Goal: Task Accomplishment & Management: Manage account settings

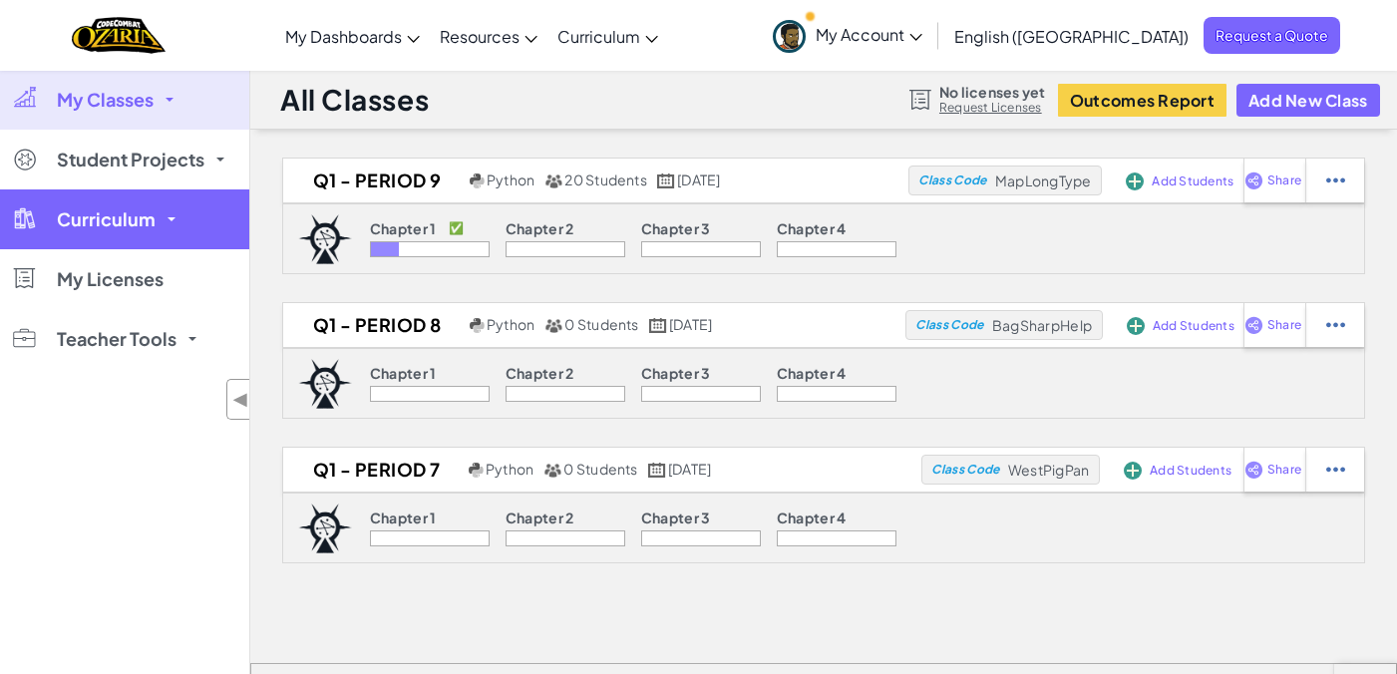
scroll to position [39, 0]
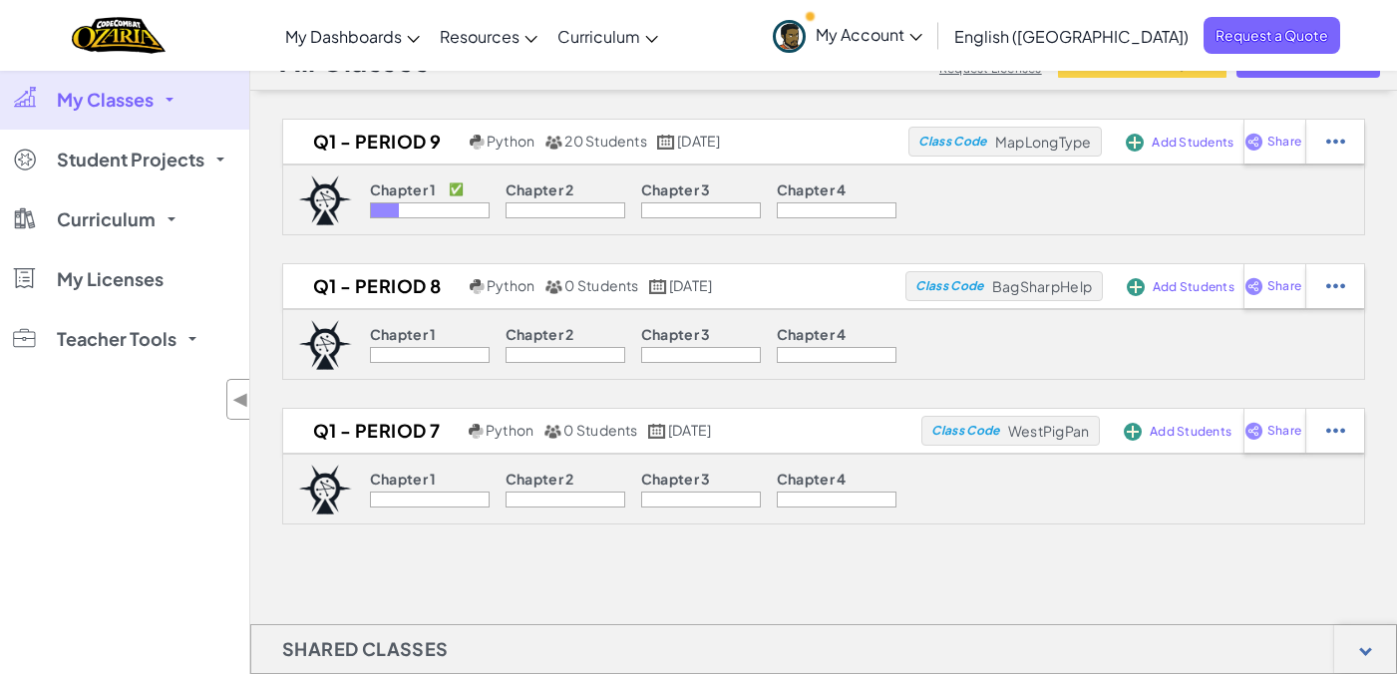
click at [367, 177] on div "Chapter 1 ✅ Chapter 2 Chapter 3 Chapter 4" at bounding box center [633, 200] width 562 height 69
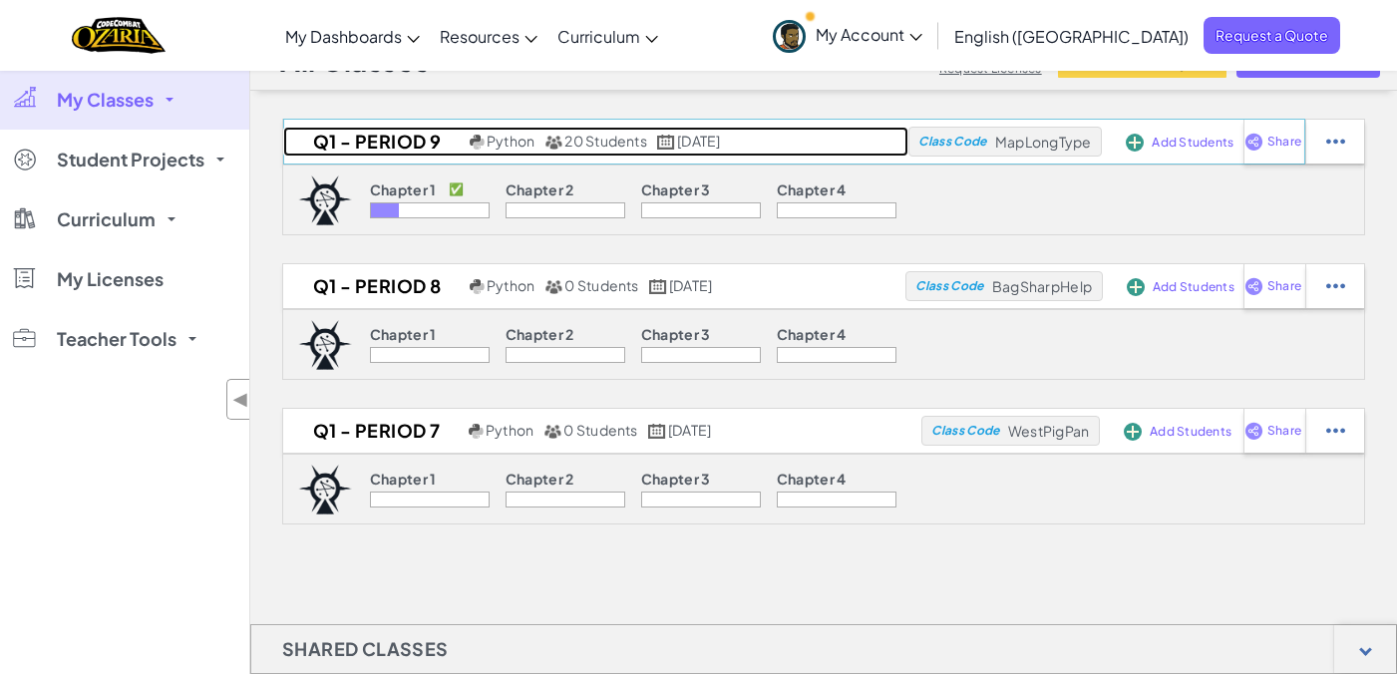
click at [365, 145] on h2 "Q1 - Period 9" at bounding box center [373, 142] width 181 height 30
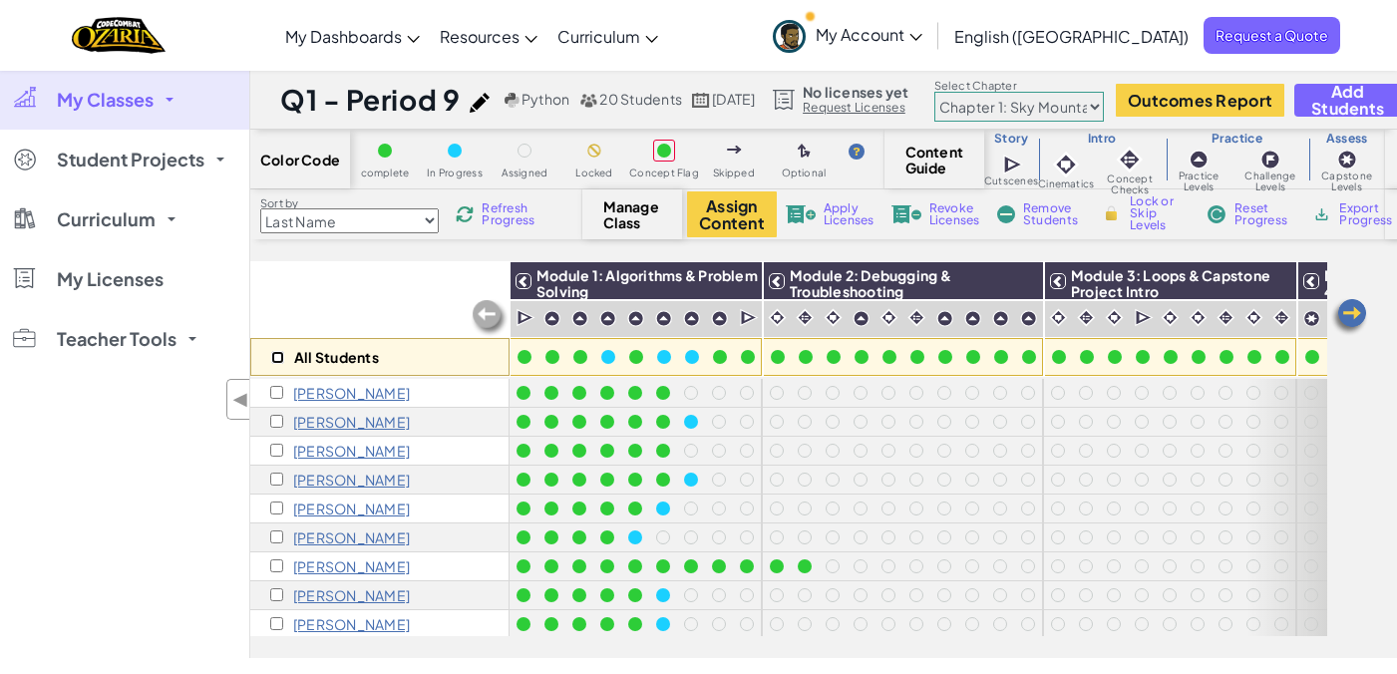
click at [281, 354] on input "checkbox" at bounding box center [277, 357] width 13 height 13
checkbox input "true"
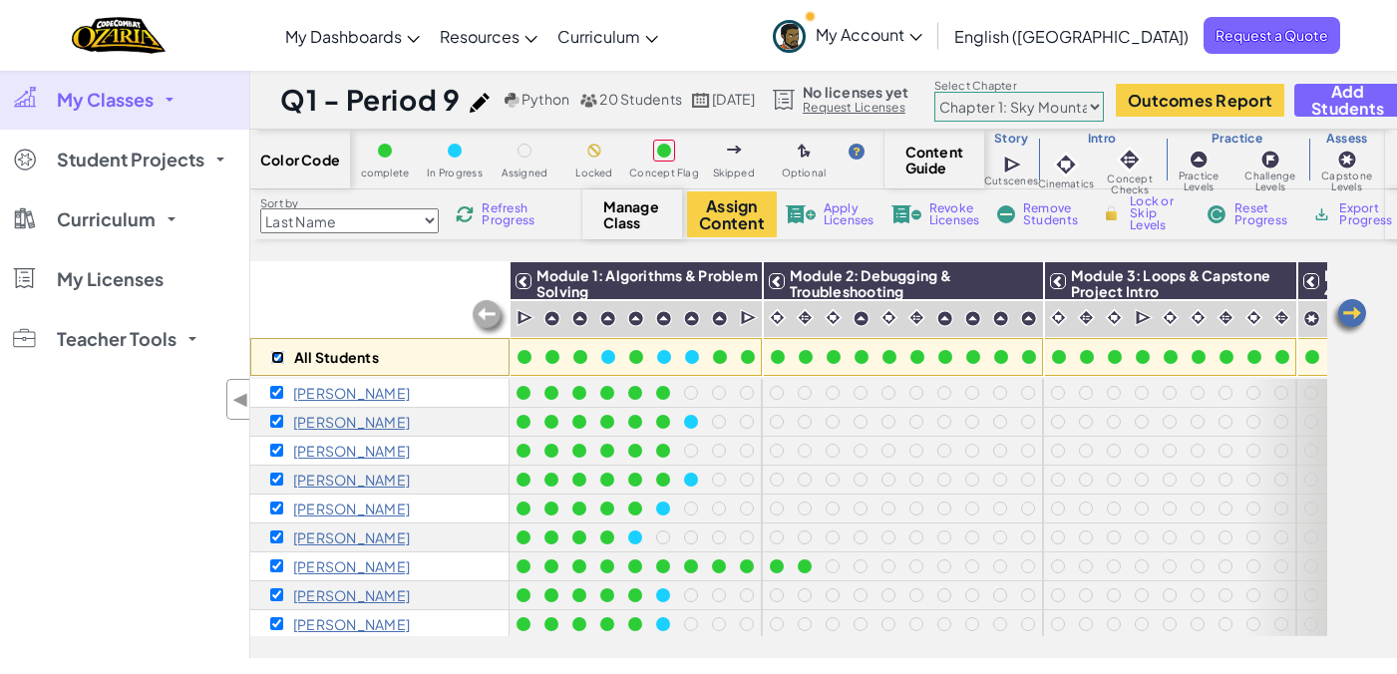
checkbox input "true"
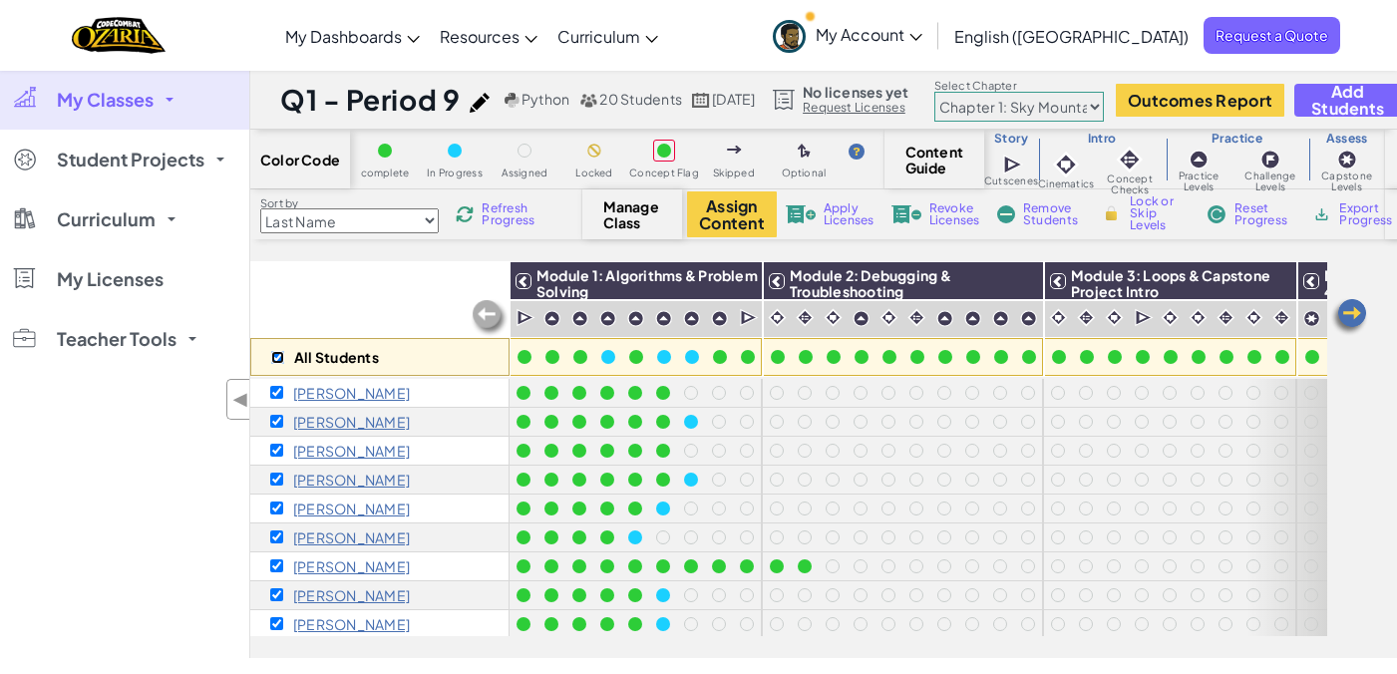
checkbox input "true"
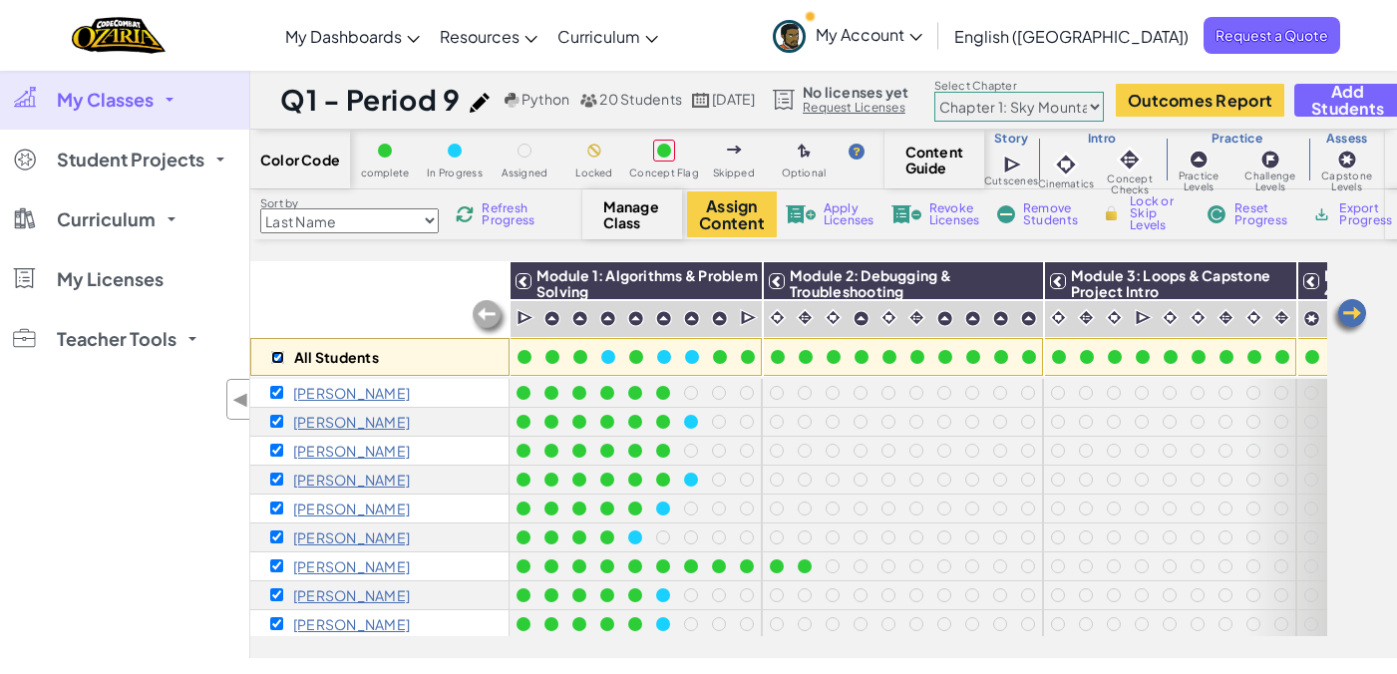
checkbox input "true"
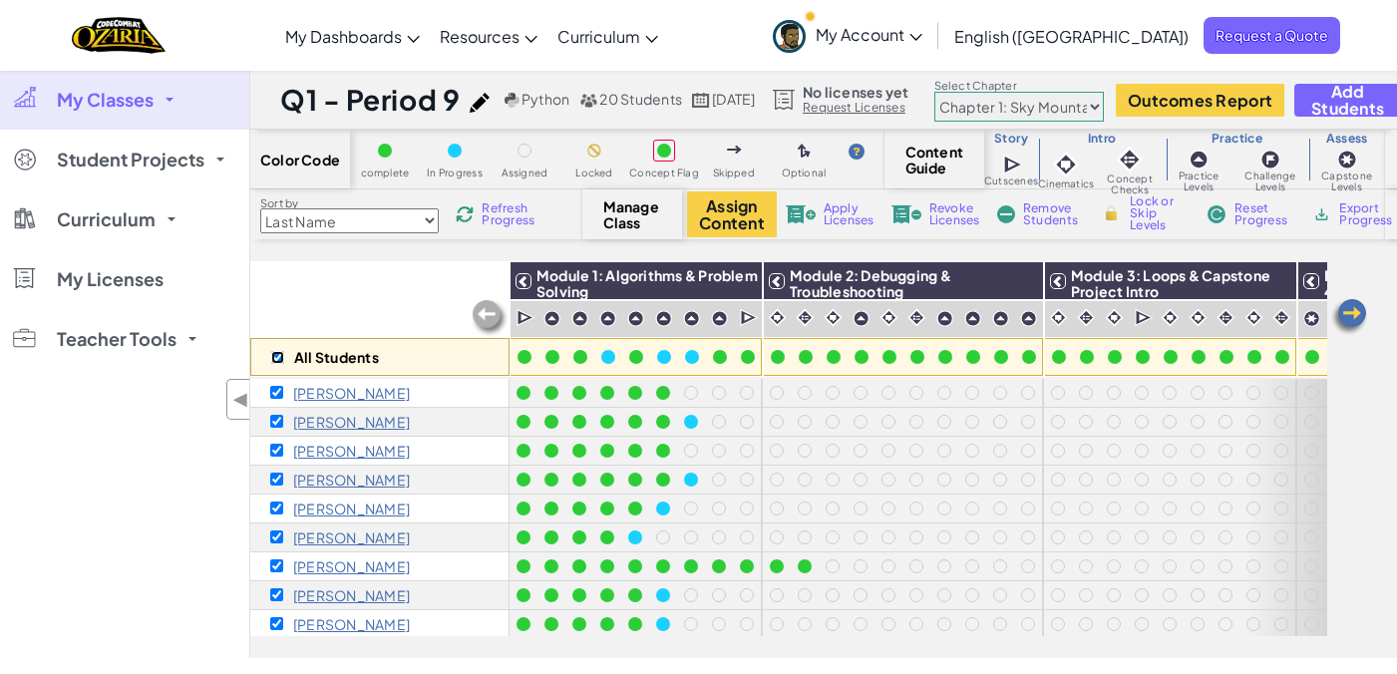
checkbox input "true"
click at [1028, 279] on img at bounding box center [1021, 281] width 35 height 30
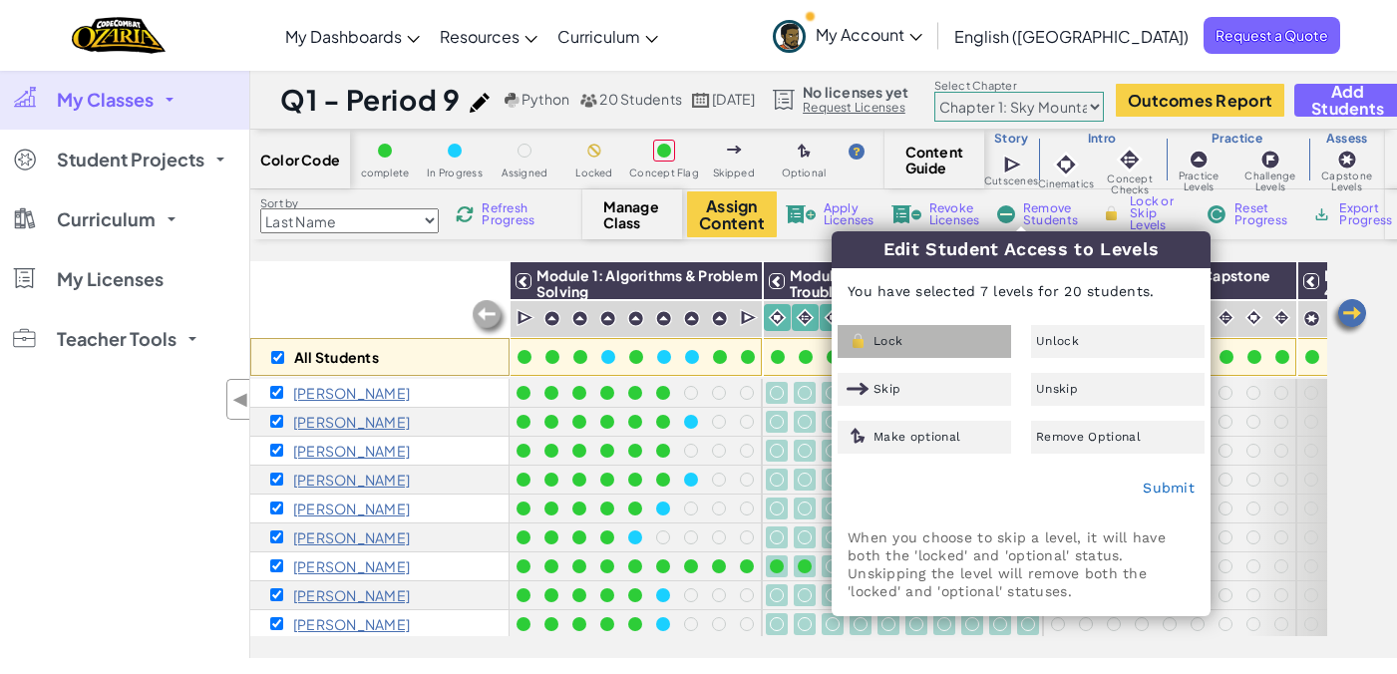
click at [946, 333] on div "Lock" at bounding box center [923, 341] width 173 height 33
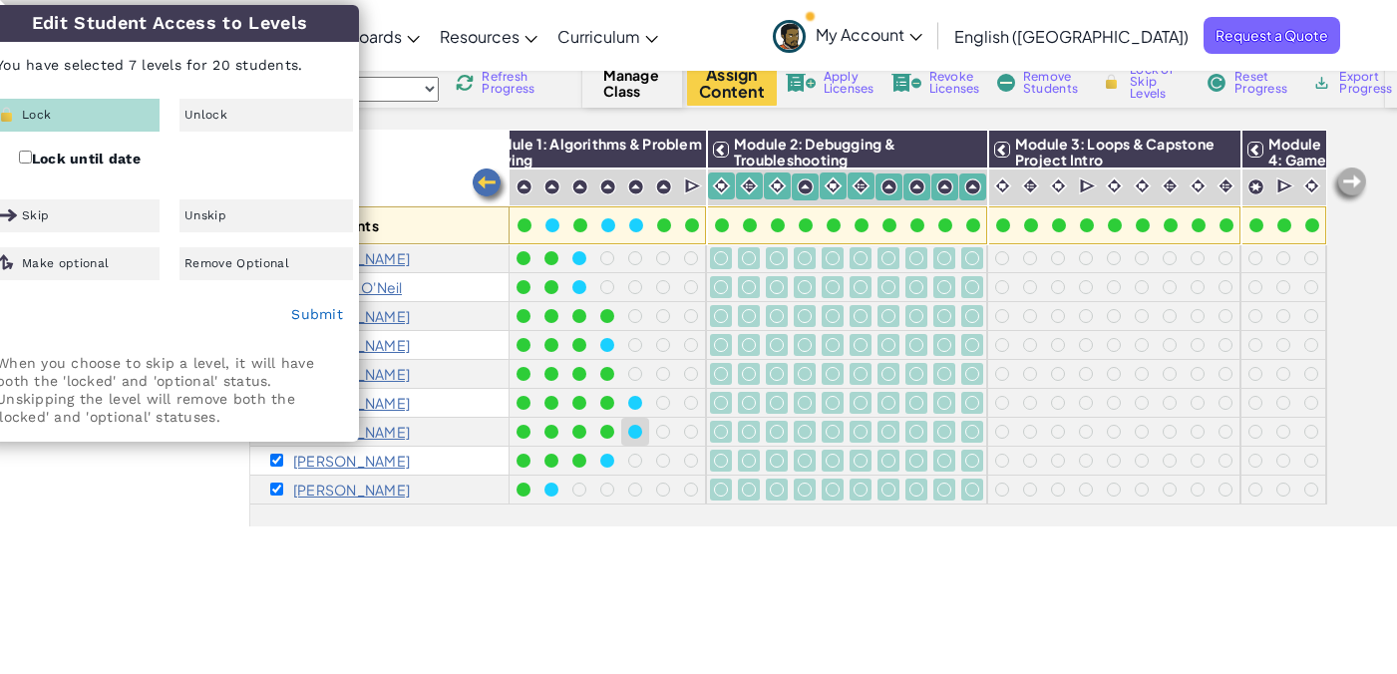
scroll to position [336, 0]
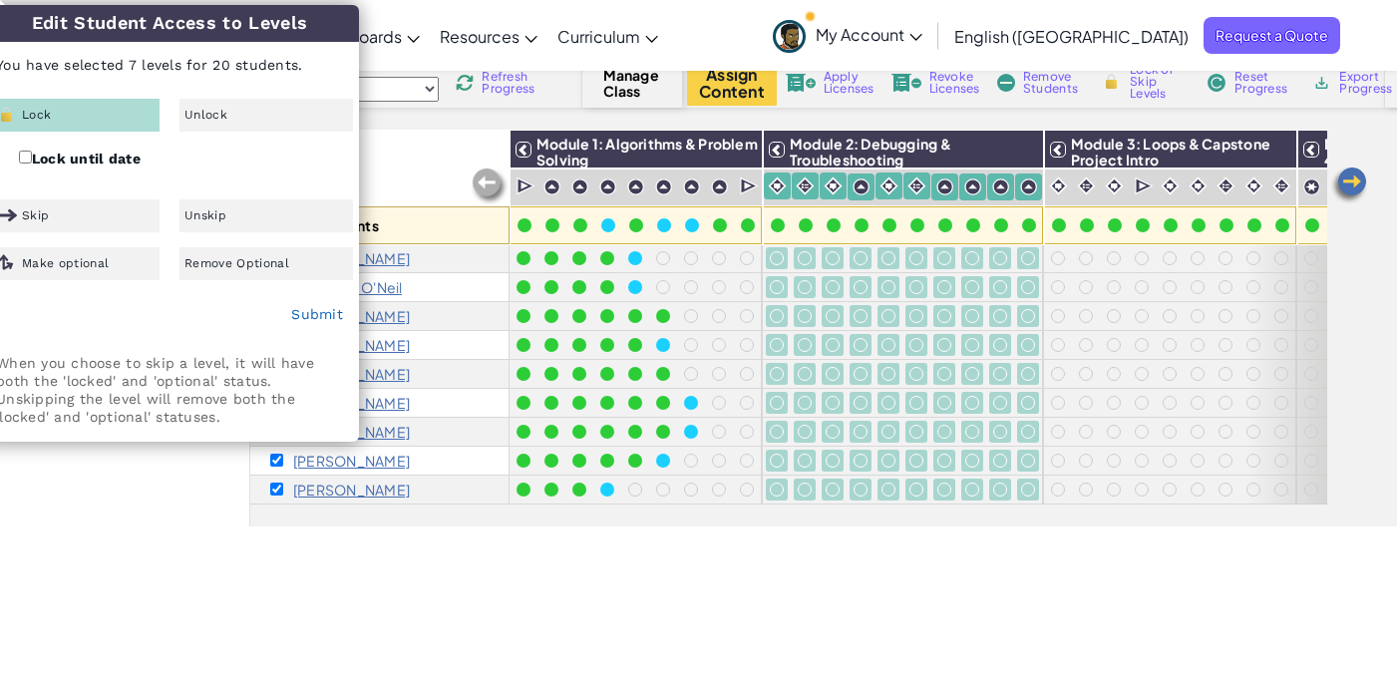
click at [100, 113] on div "Lock" at bounding box center [72, 115] width 173 height 33
click at [1284, 150] on img at bounding box center [1274, 150] width 35 height 30
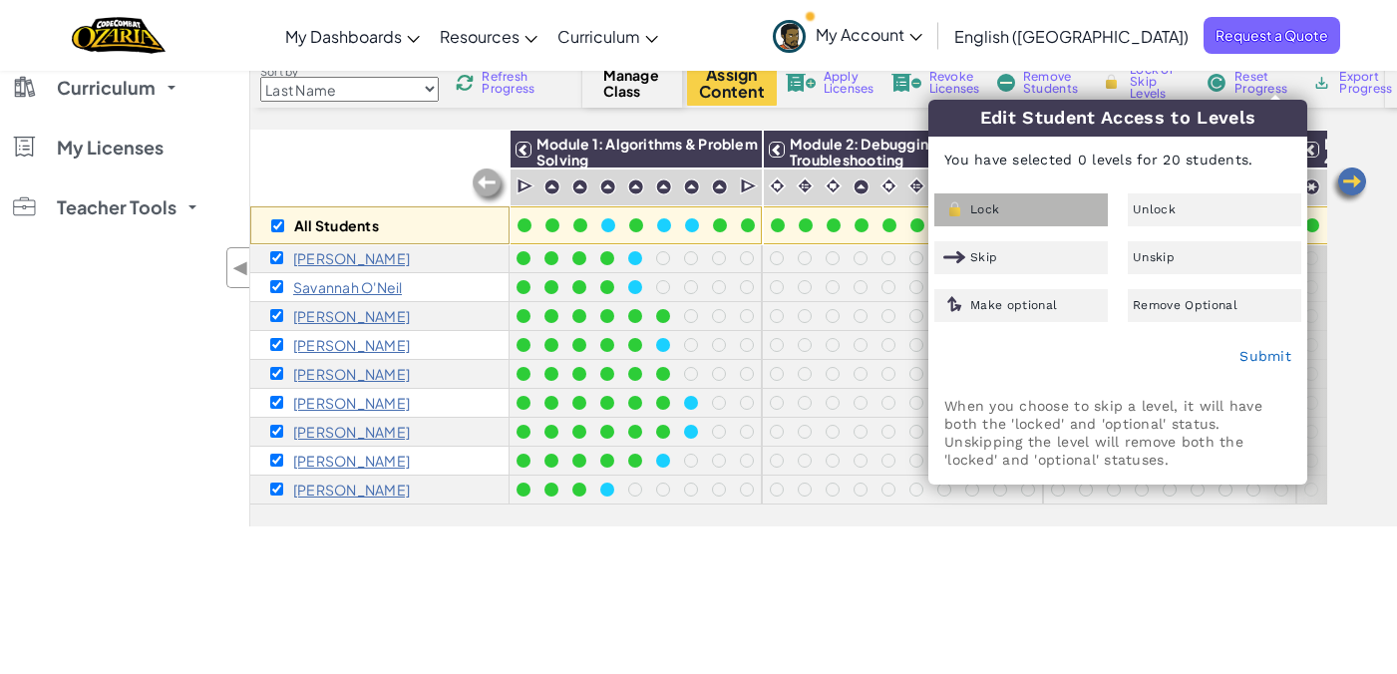
click at [1067, 198] on div "Lock" at bounding box center [1020, 209] width 173 height 33
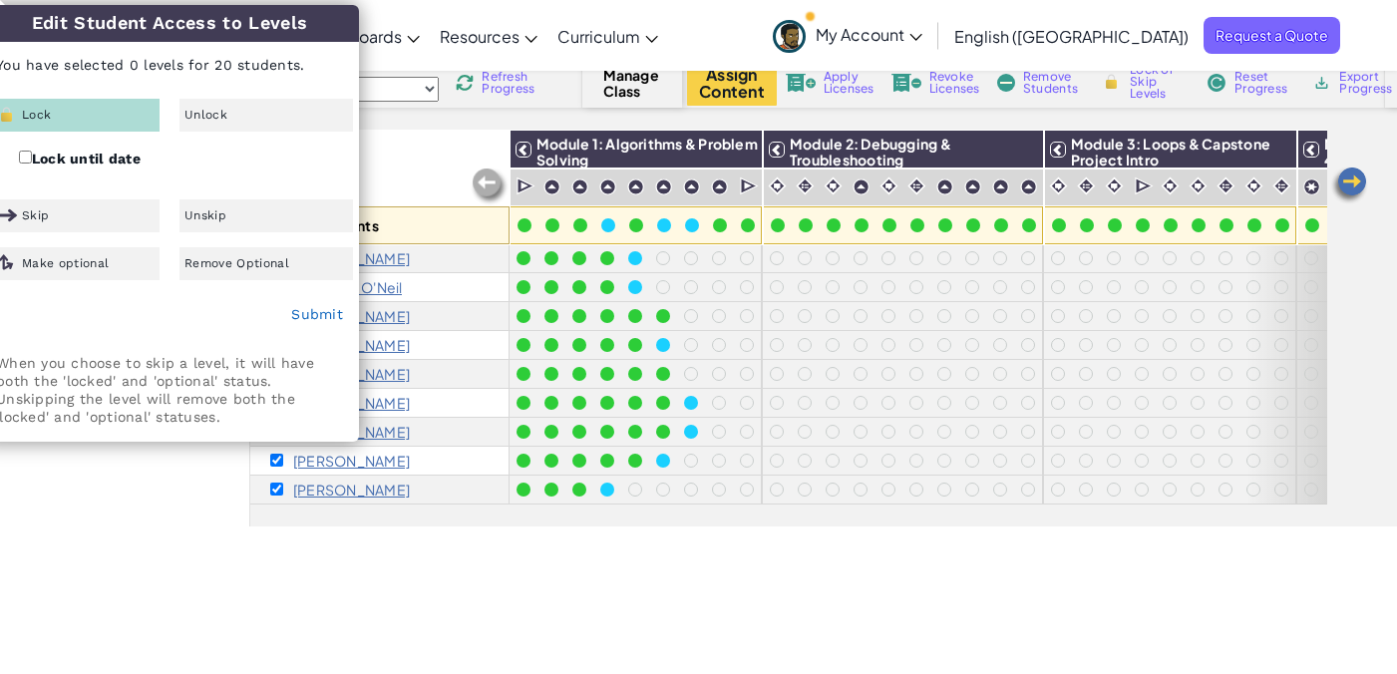
click at [115, 105] on div "Lock" at bounding box center [72, 115] width 173 height 33
click at [1047, 149] on div "Module 3: Loops & Capstone Project Intro" at bounding box center [1170, 150] width 251 height 38
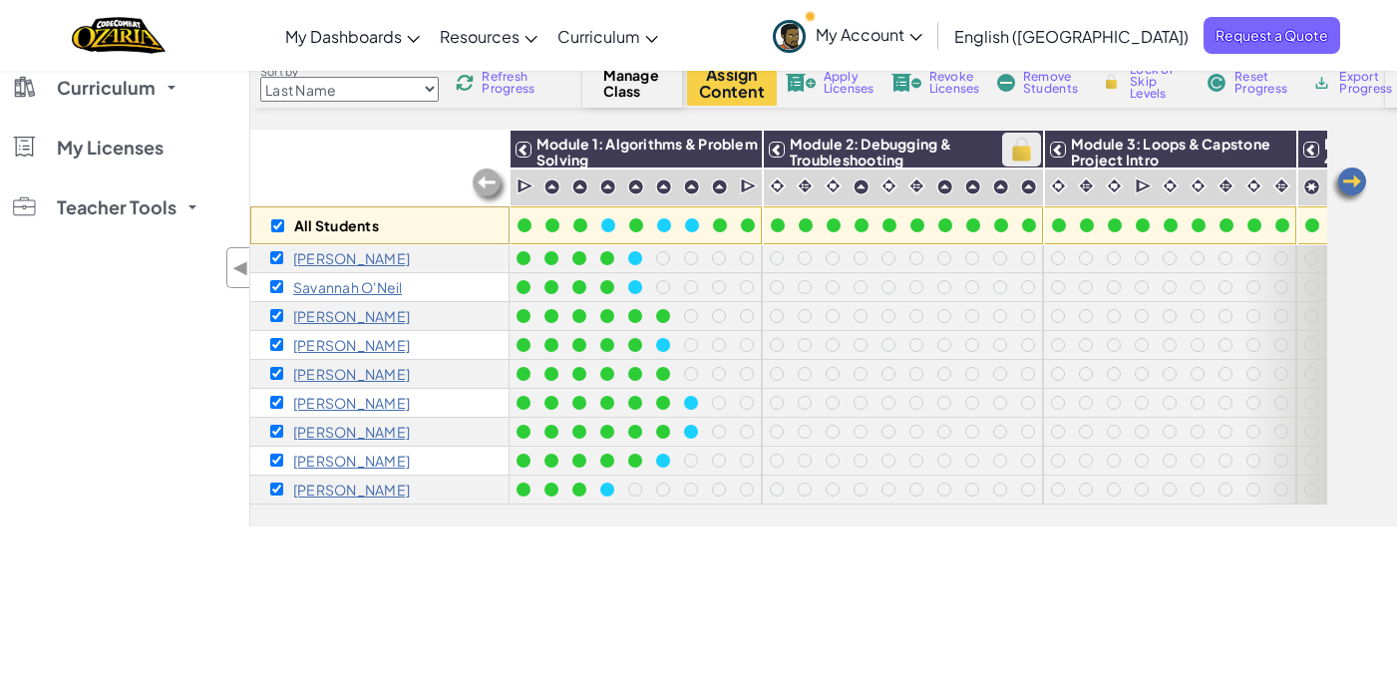
click at [1027, 147] on img at bounding box center [1021, 150] width 35 height 30
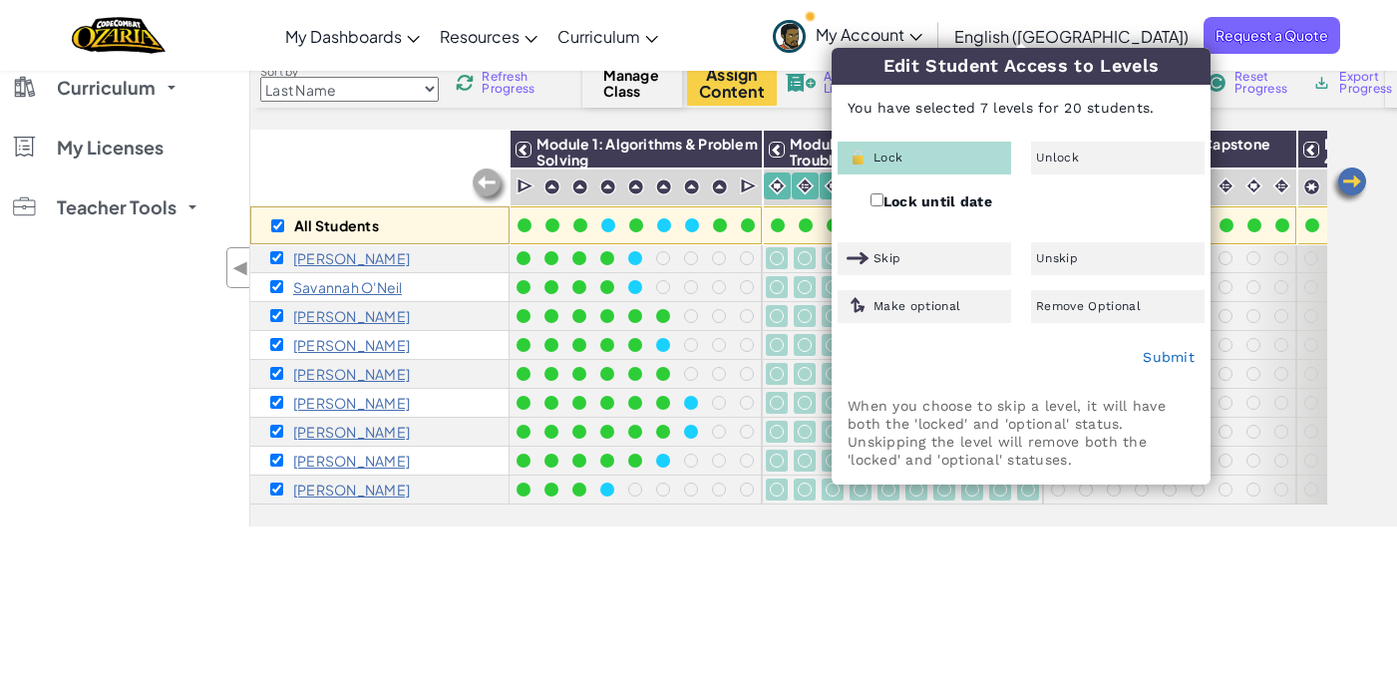
click at [970, 154] on div "Lock" at bounding box center [923, 158] width 173 height 33
click at [1169, 360] on link "Submit" at bounding box center [1169, 357] width 52 height 16
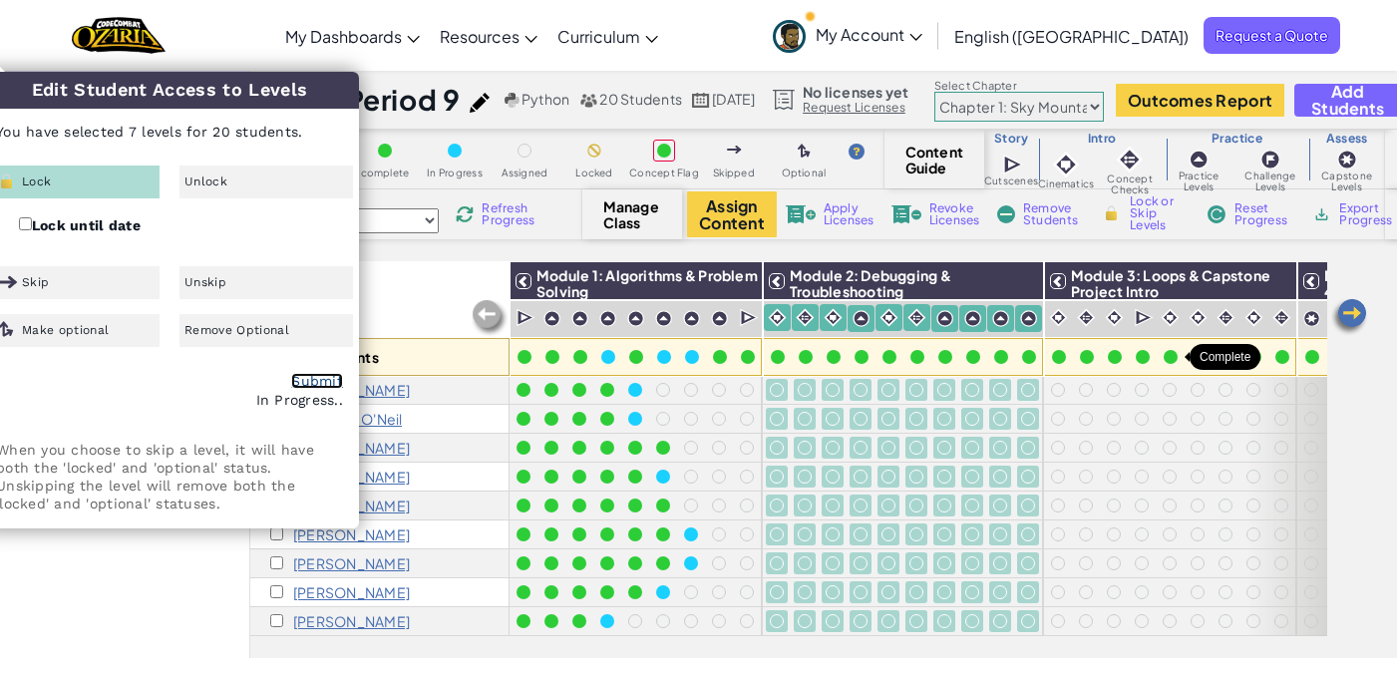
checkbox input "false"
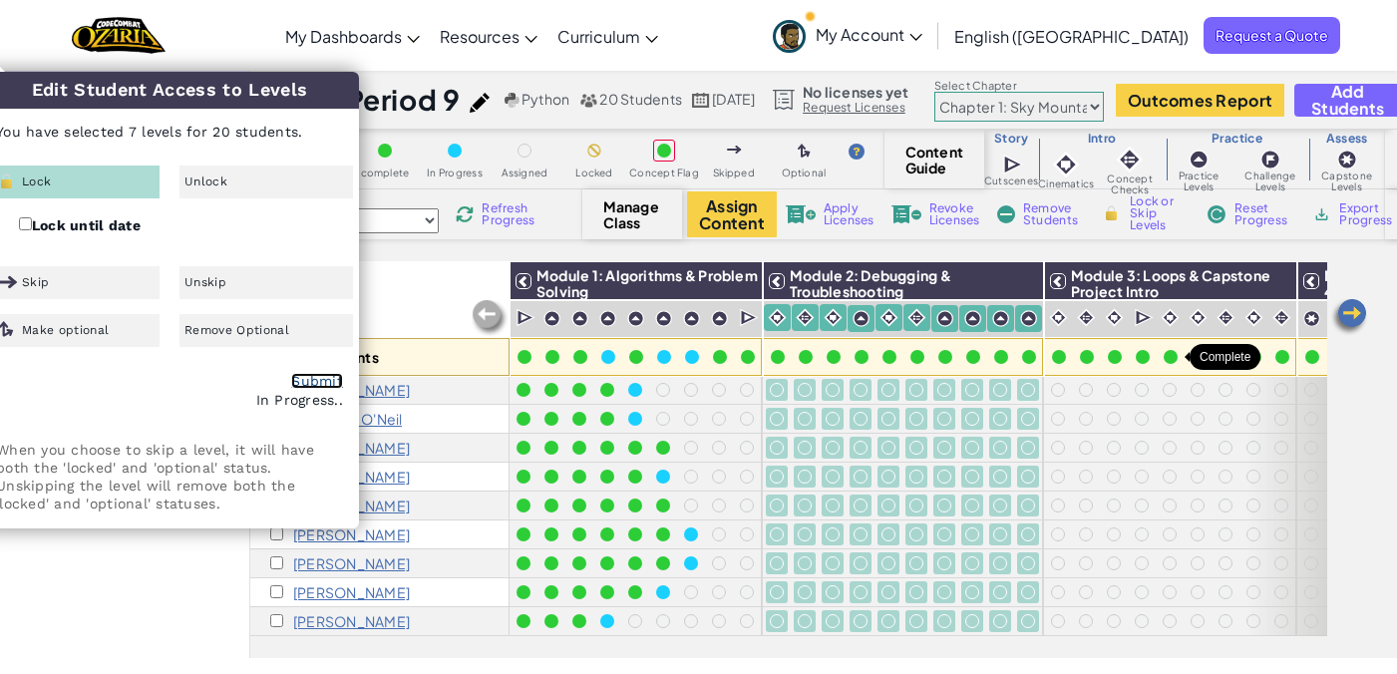
checkbox input "false"
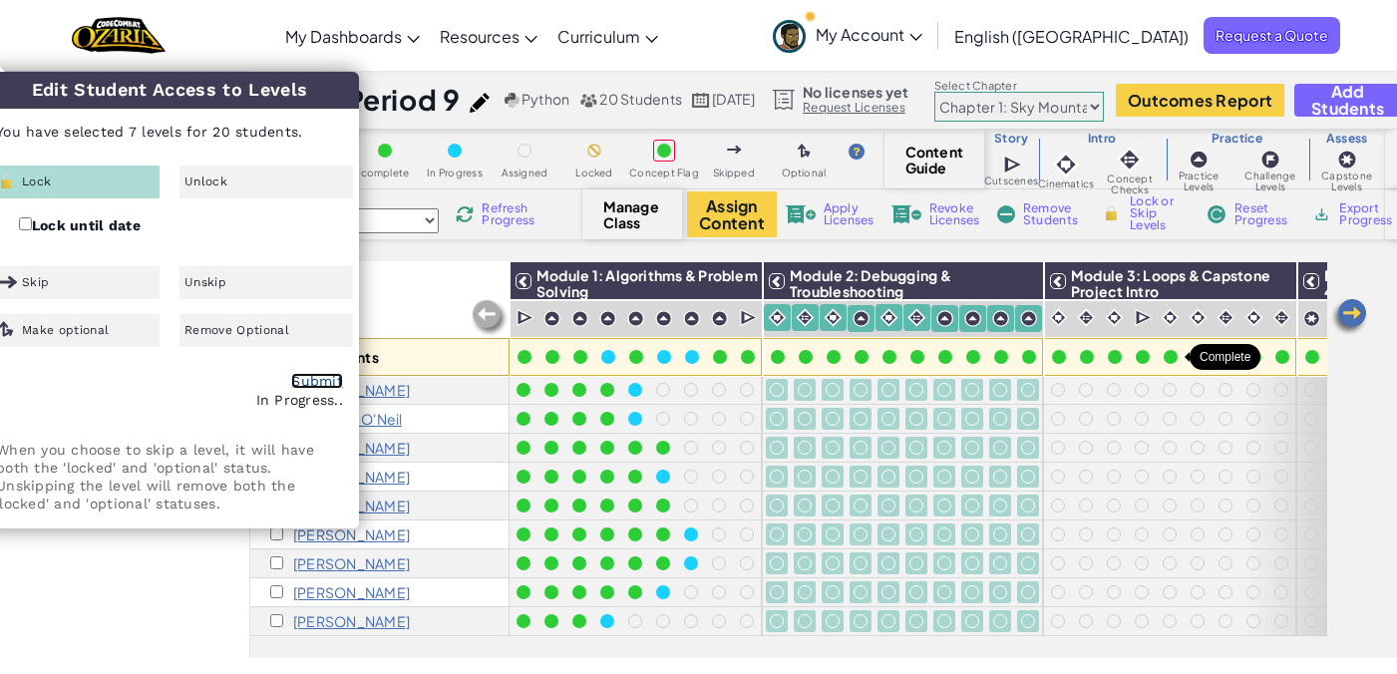
checkbox input "false"
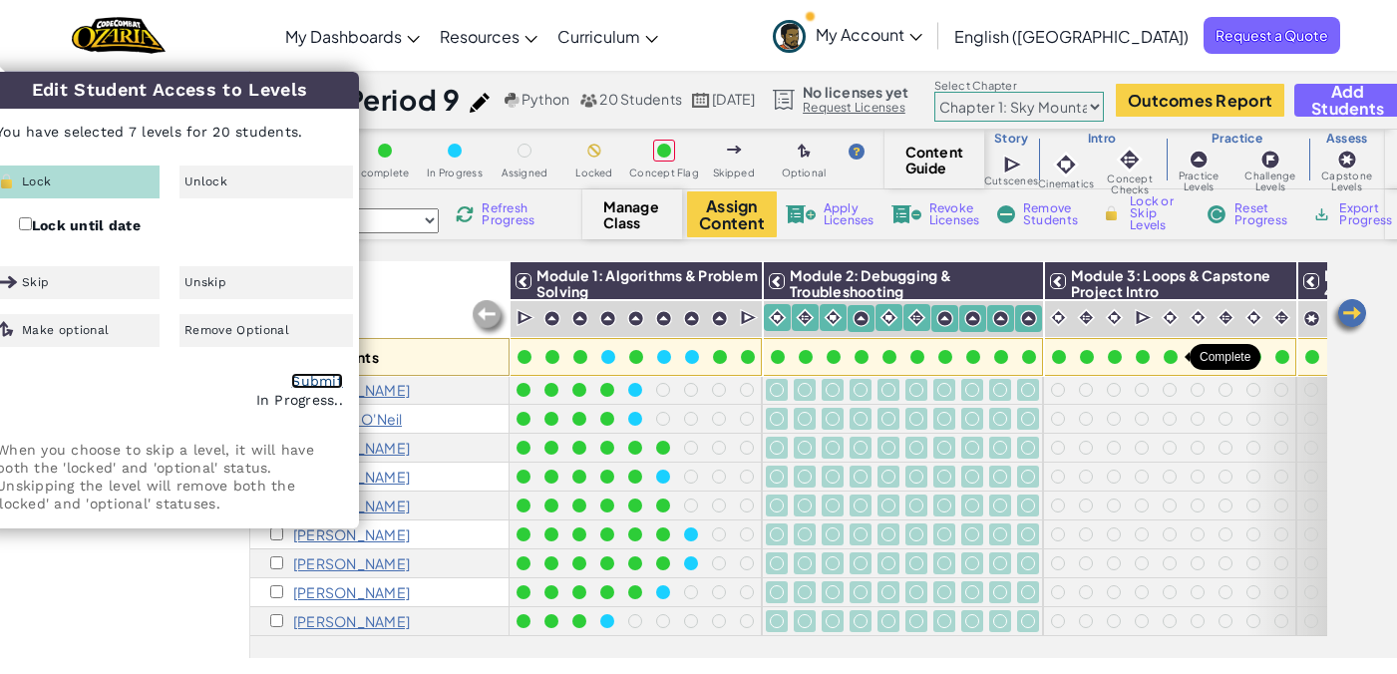
checkbox input "false"
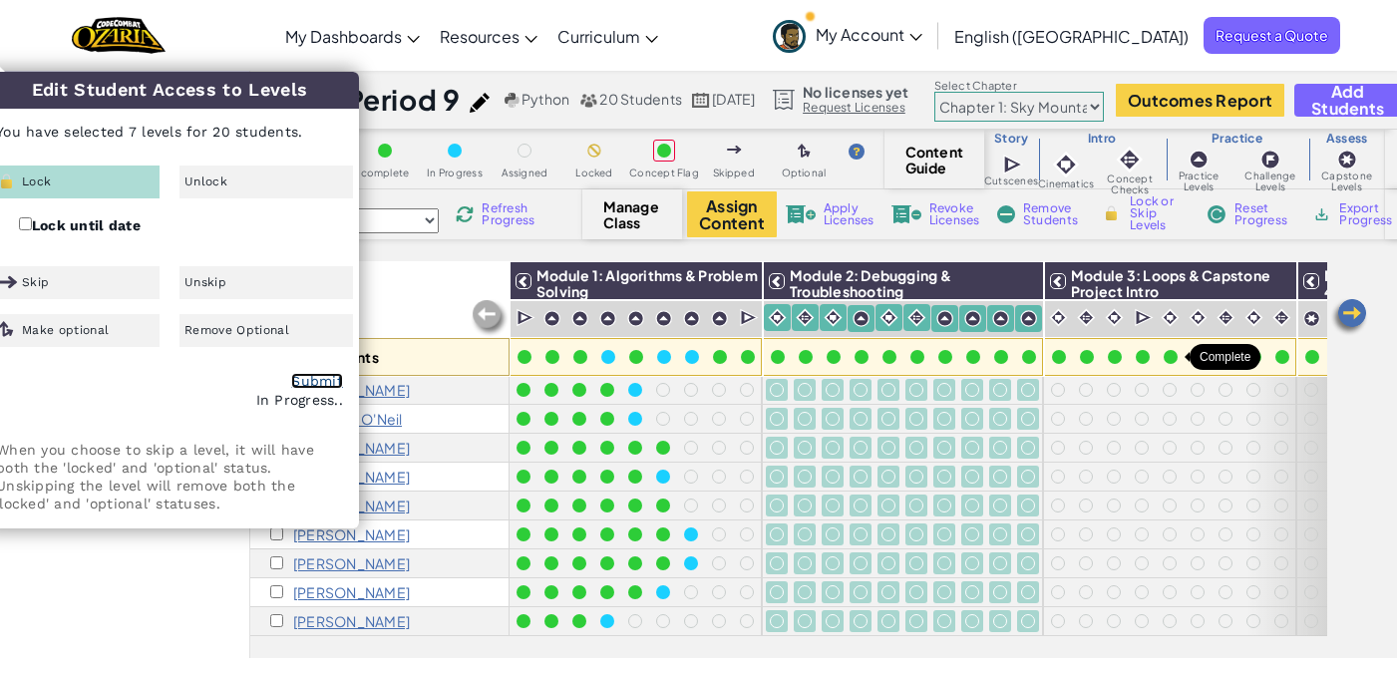
checkbox input "false"
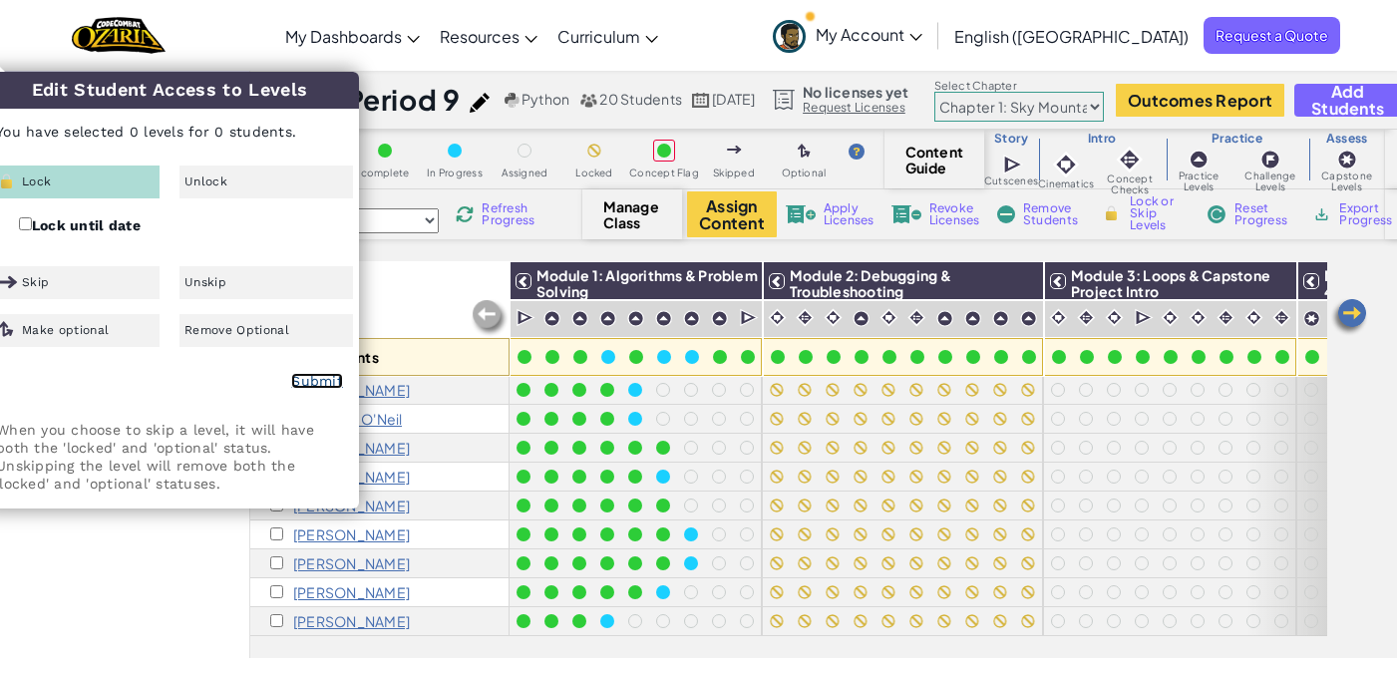
scroll to position [336, 71]
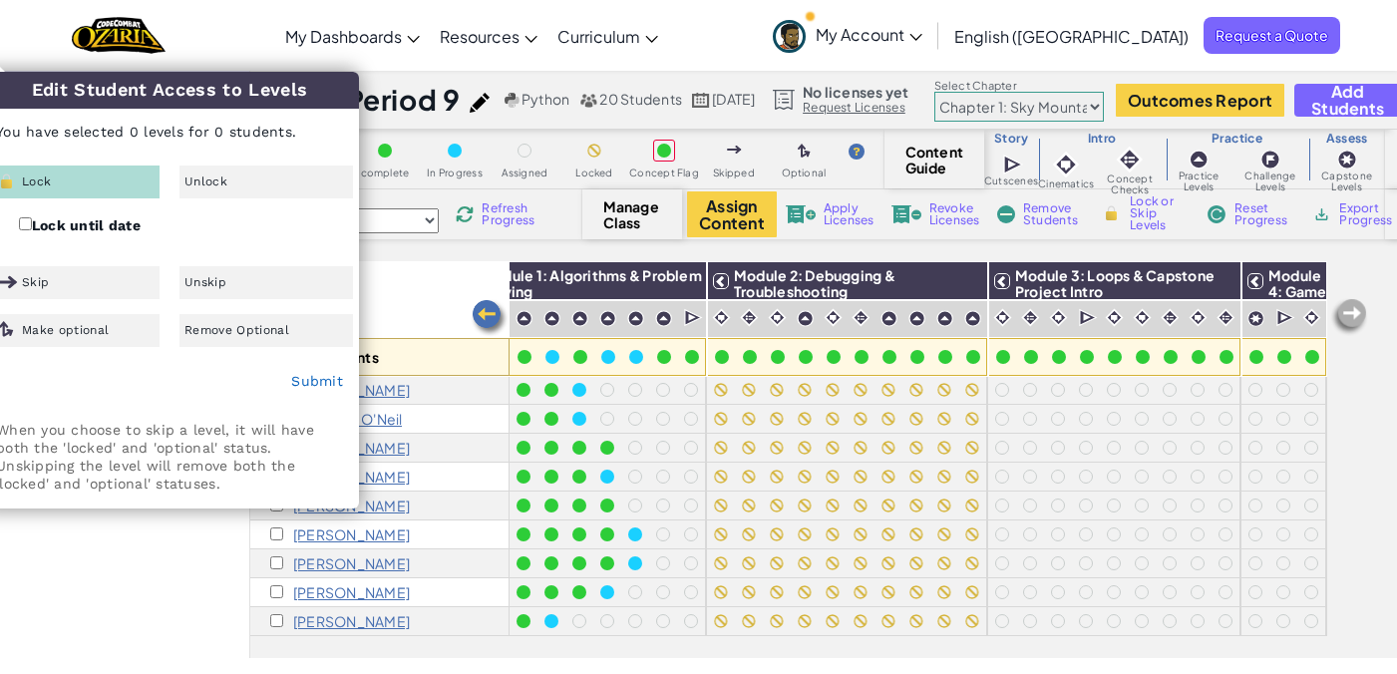
click at [831, 245] on div "Color Code complete In Progress Assigned Locked Concept Flag Skipped Optional C…" at bounding box center [823, 394] width 1147 height 528
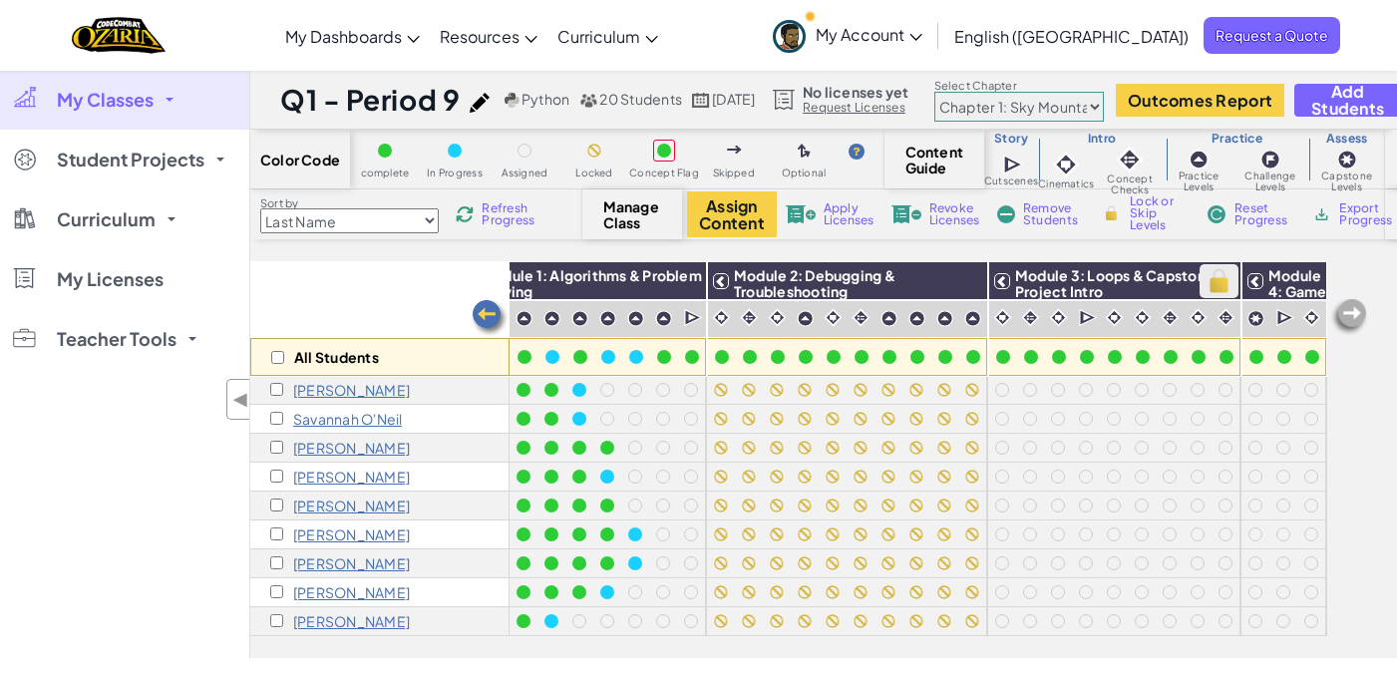
click at [1201, 288] on img at bounding box center [1218, 281] width 35 height 30
checkbox input "true"
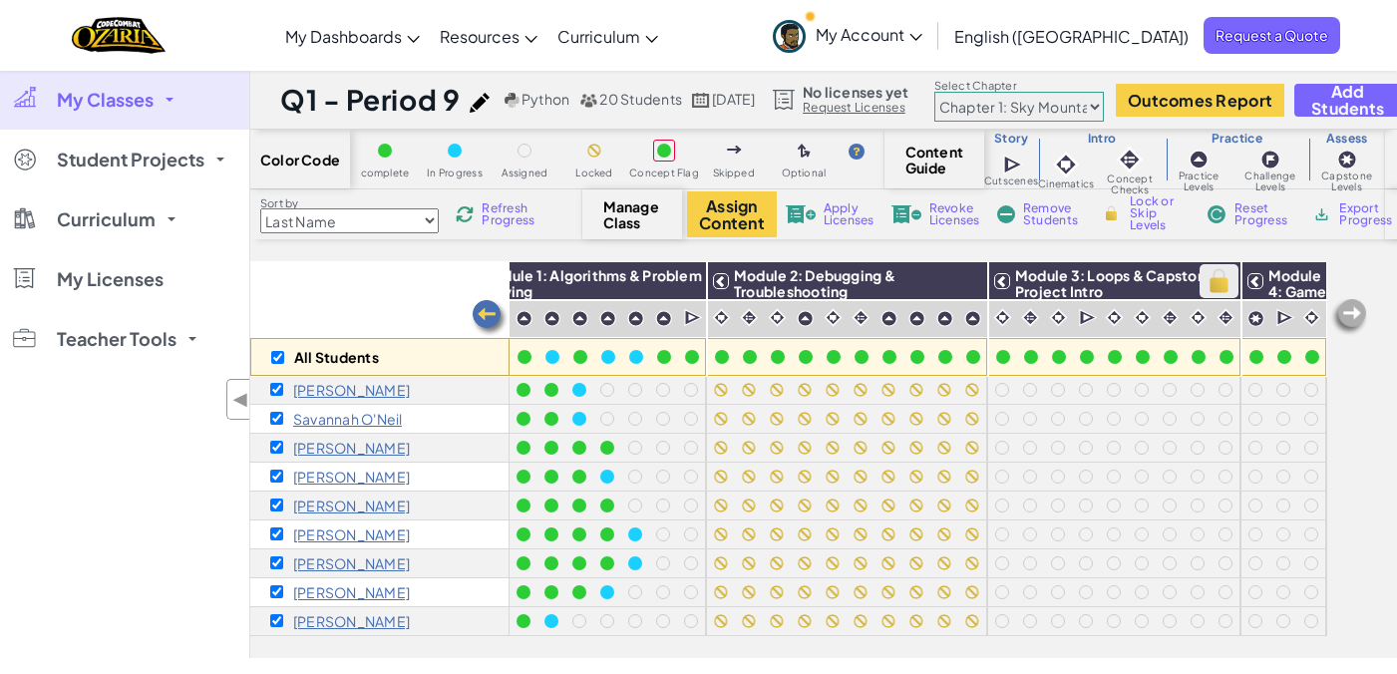
checkbox input "true"
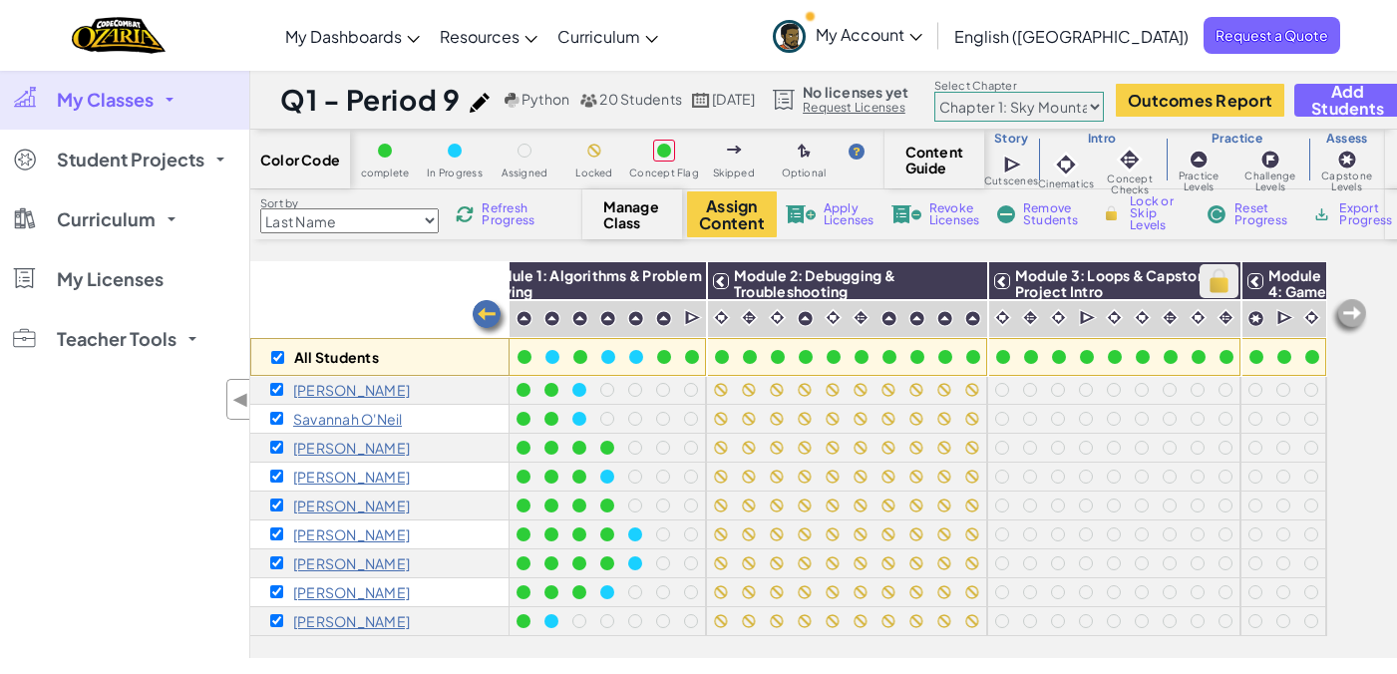
checkbox input "true"
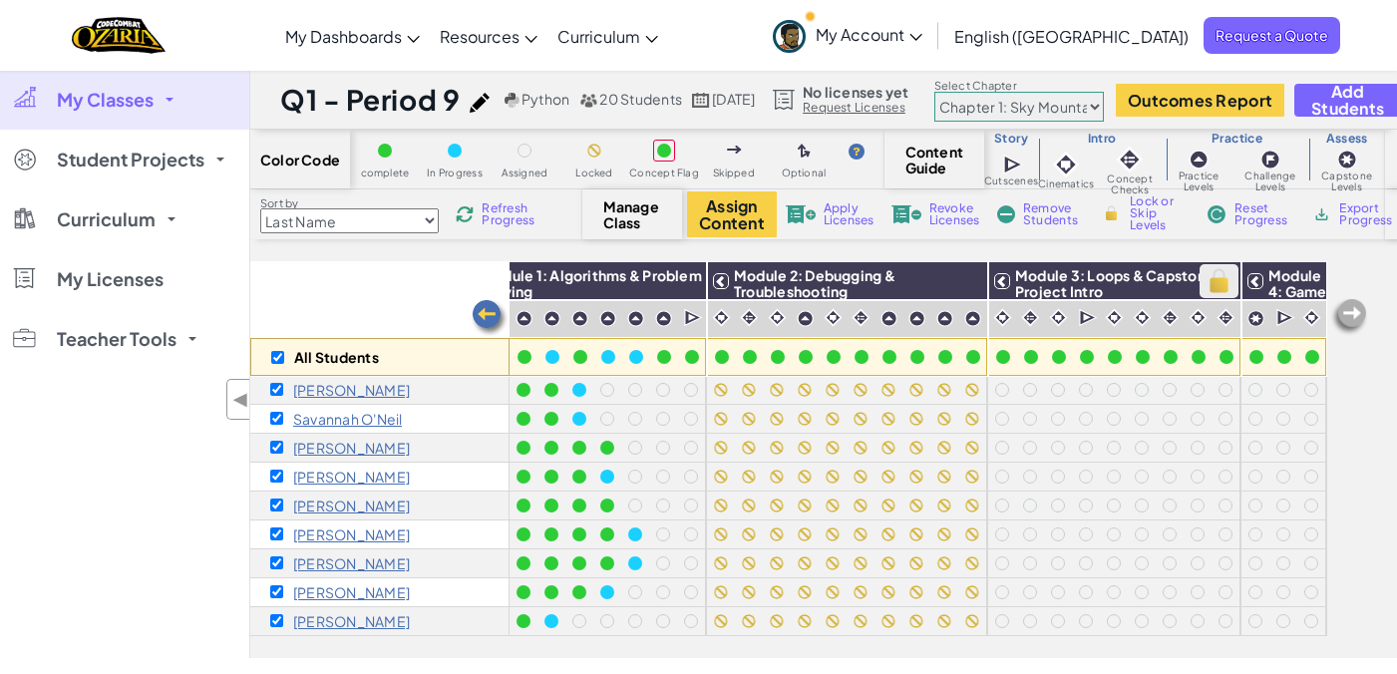
checkbox input "true"
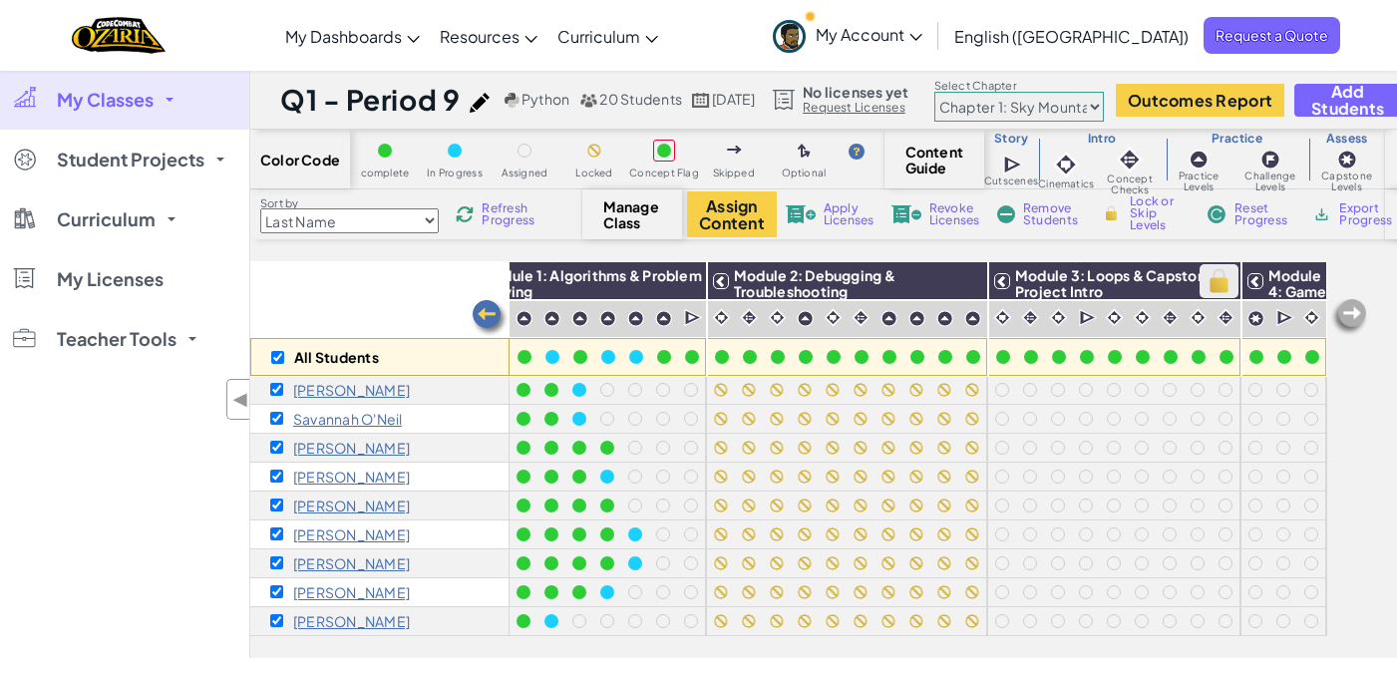
checkbox input "true"
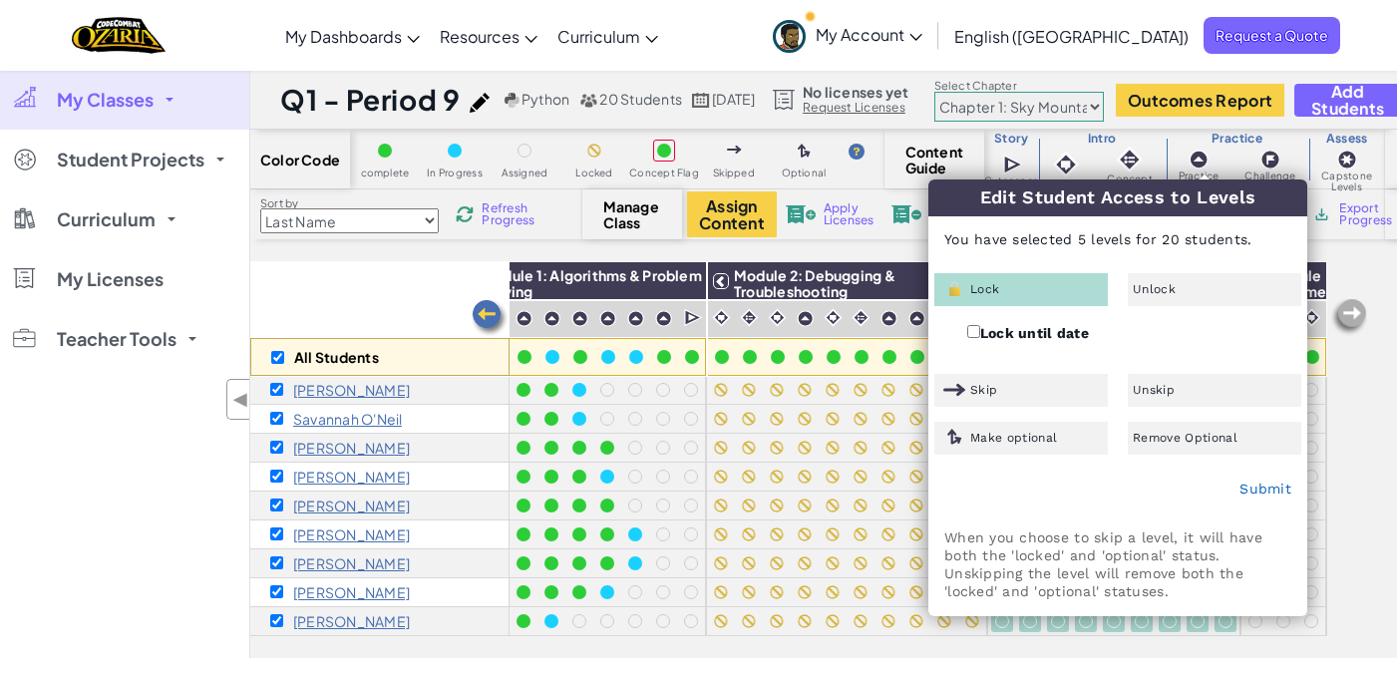
click at [1033, 276] on div "Lock" at bounding box center [1020, 289] width 173 height 33
click at [1259, 485] on link "Submit" at bounding box center [1265, 489] width 52 height 16
checkbox input "false"
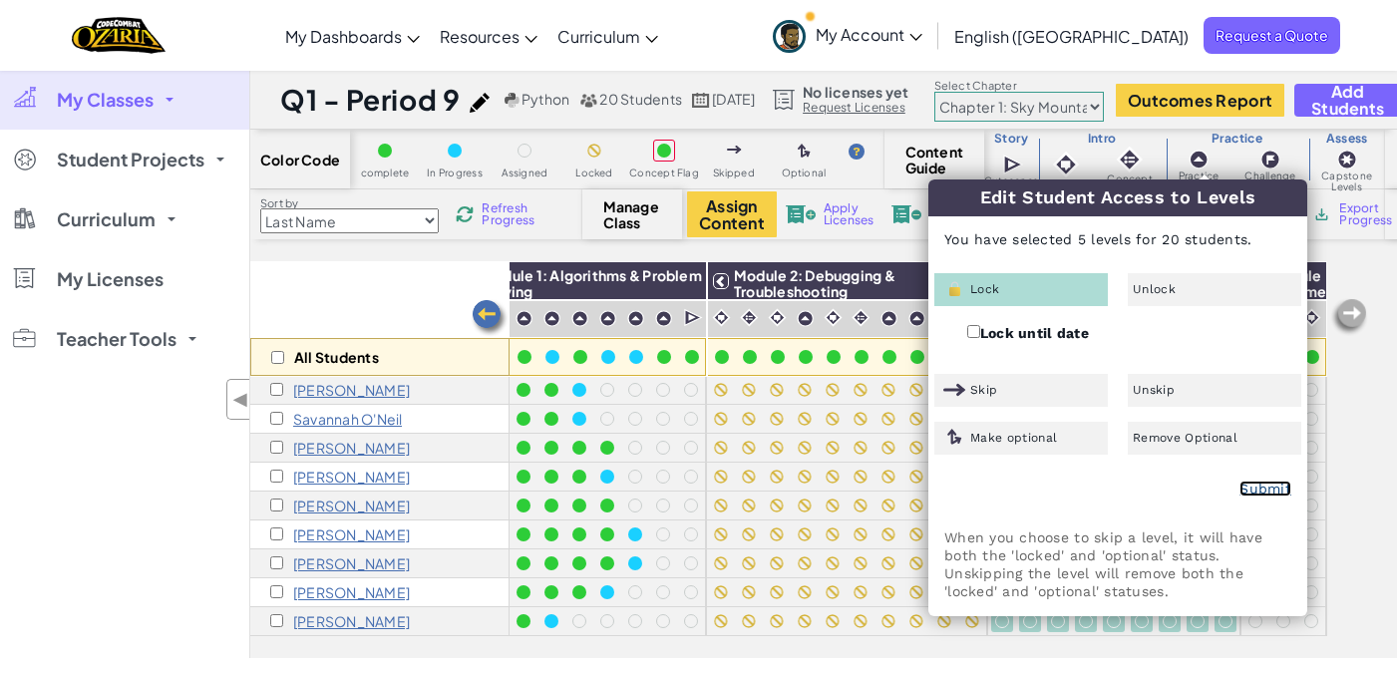
checkbox input "false"
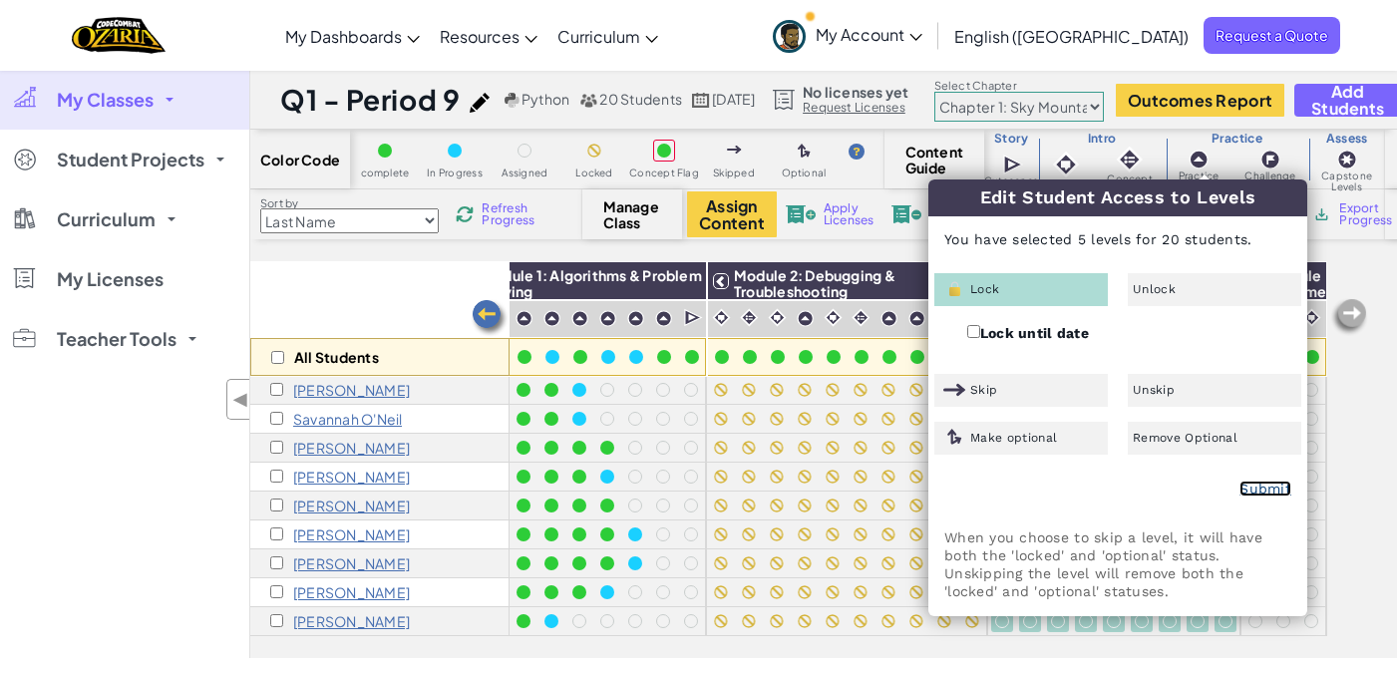
checkbox input "false"
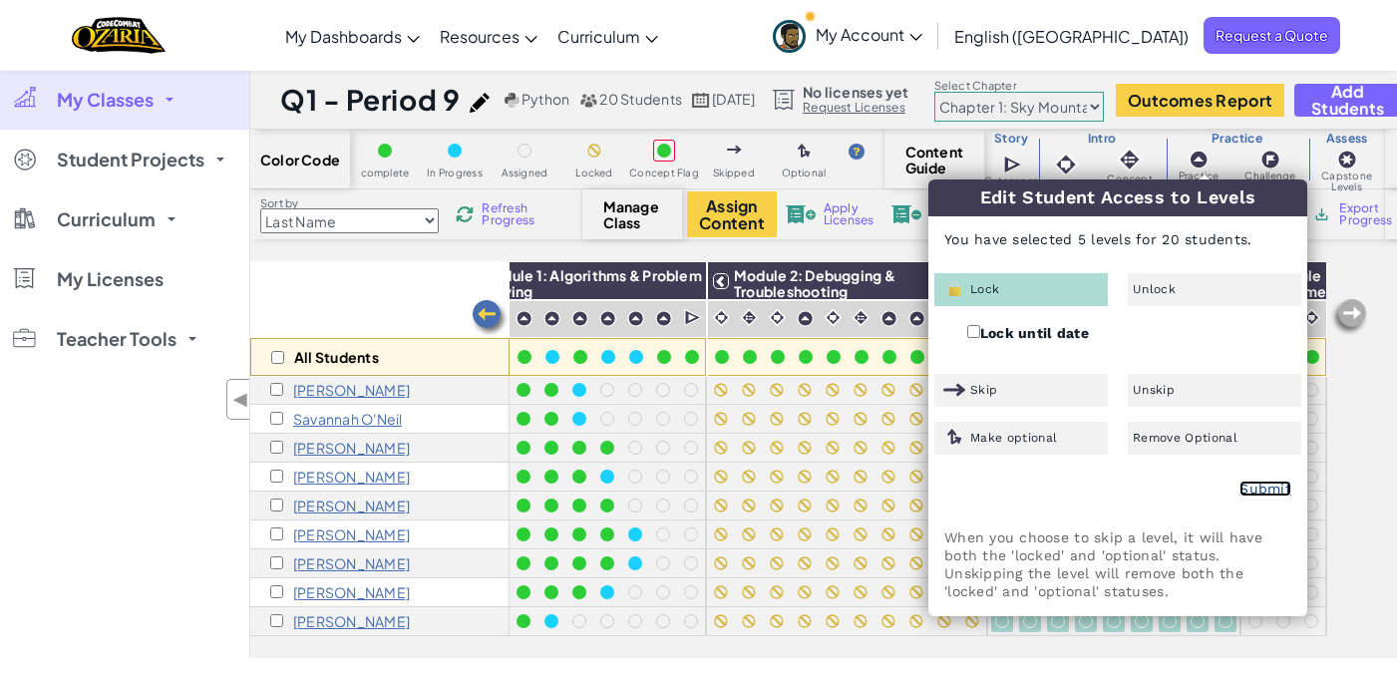
checkbox input "false"
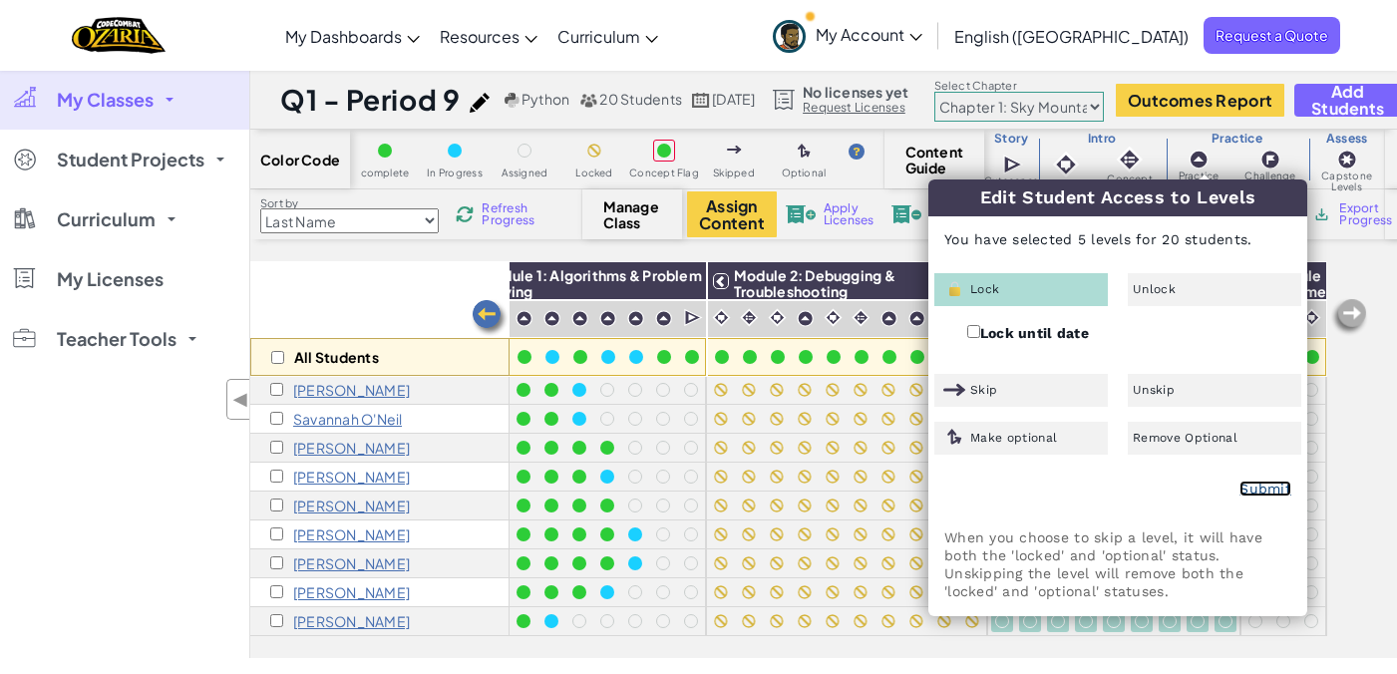
checkbox input "false"
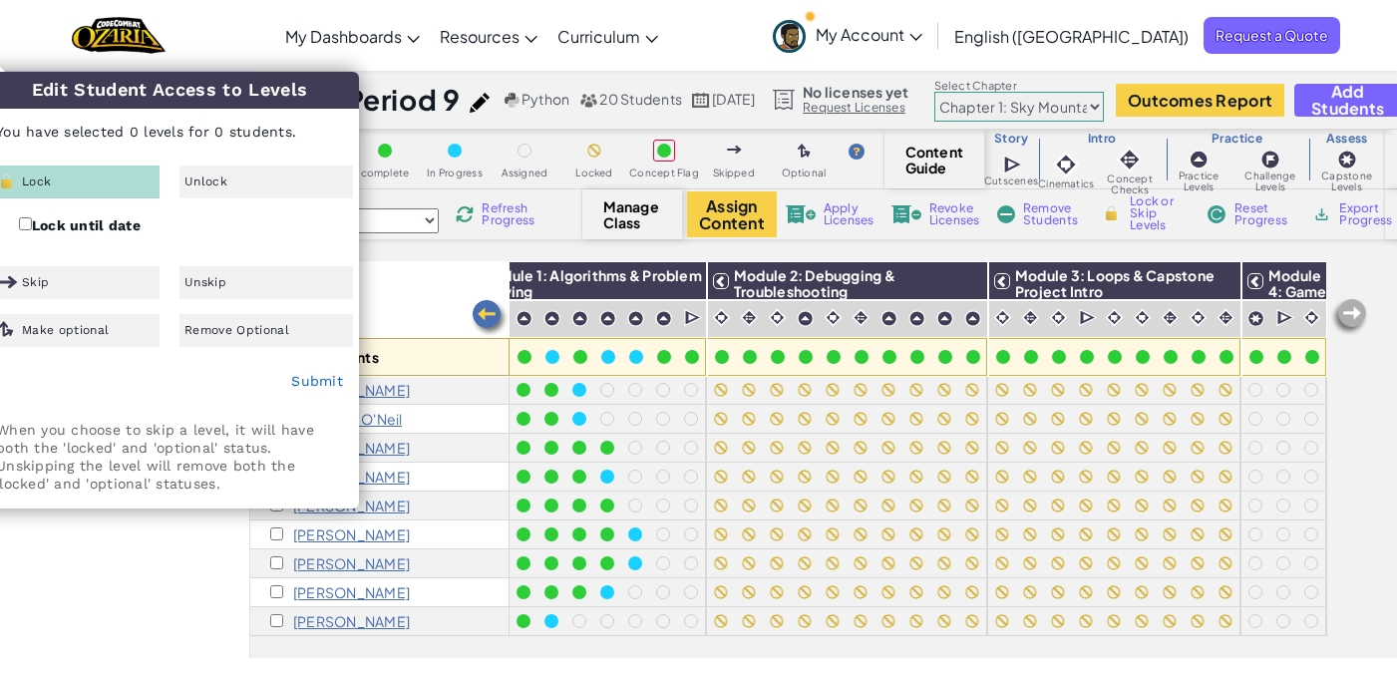
click at [1338, 305] on img at bounding box center [1349, 317] width 40 height 40
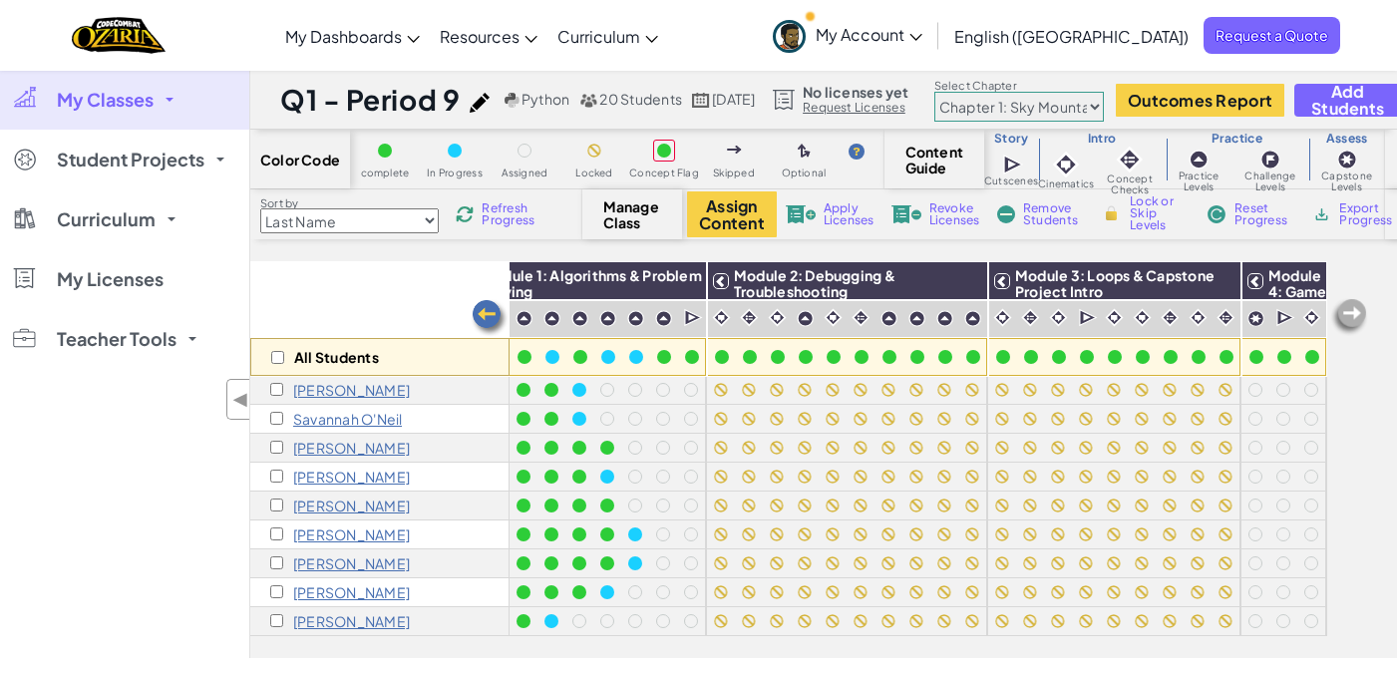
click at [1338, 305] on img at bounding box center [1349, 317] width 40 height 40
click at [1356, 311] on img at bounding box center [1349, 317] width 40 height 40
click at [1356, 313] on img at bounding box center [1349, 317] width 40 height 40
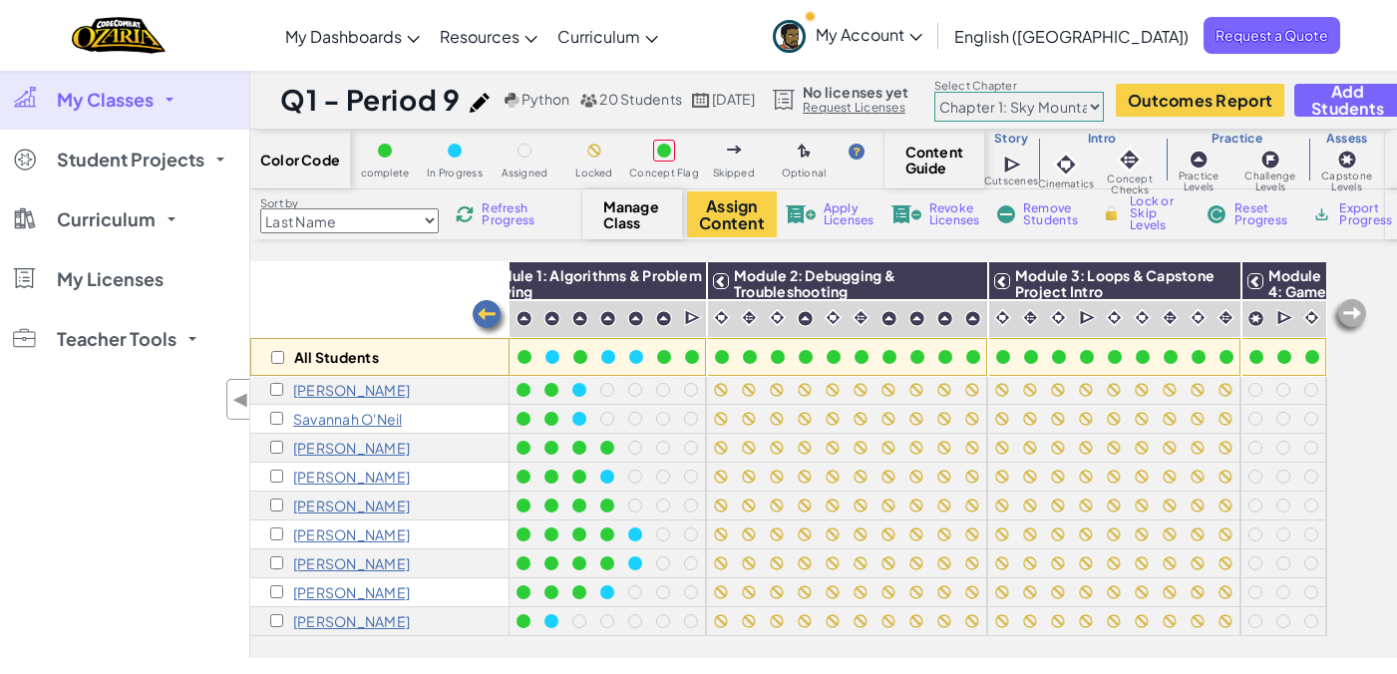
click at [1356, 313] on img at bounding box center [1349, 317] width 40 height 40
click at [1287, 278] on img at bounding box center [1304, 281] width 35 height 30
checkbox input "true"
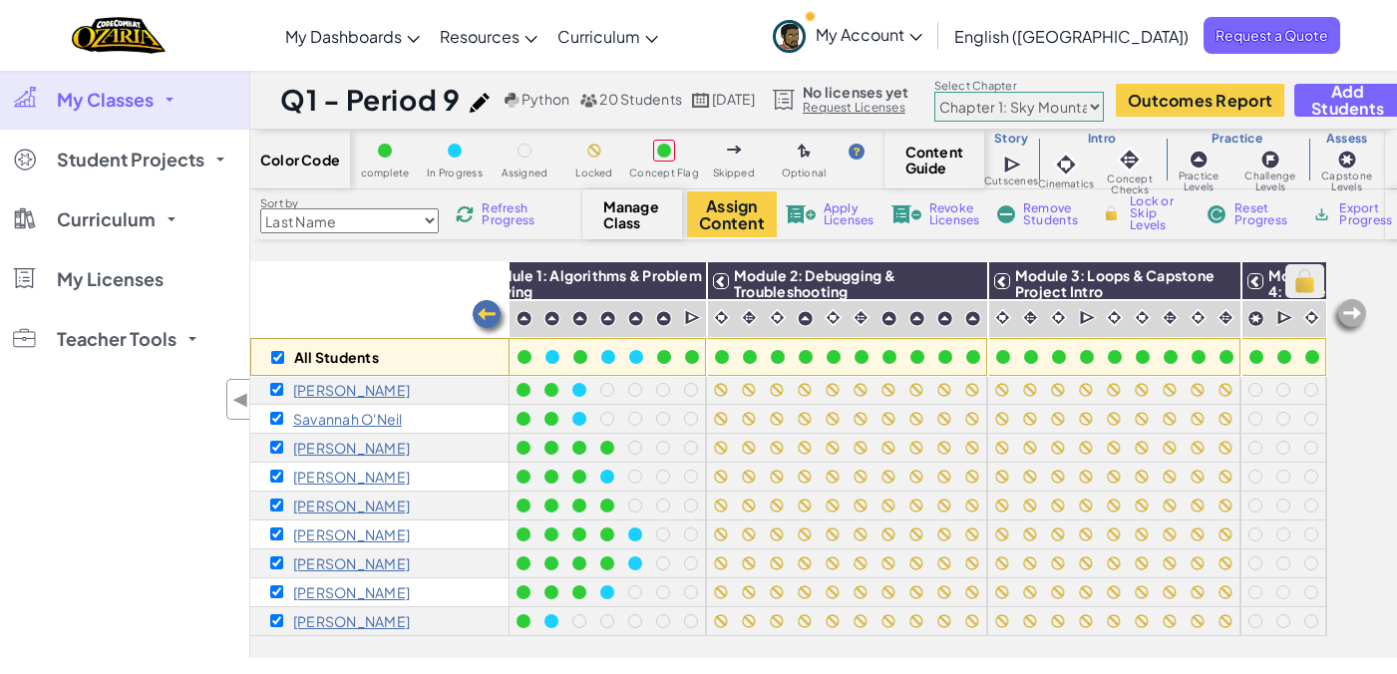
checkbox input "true"
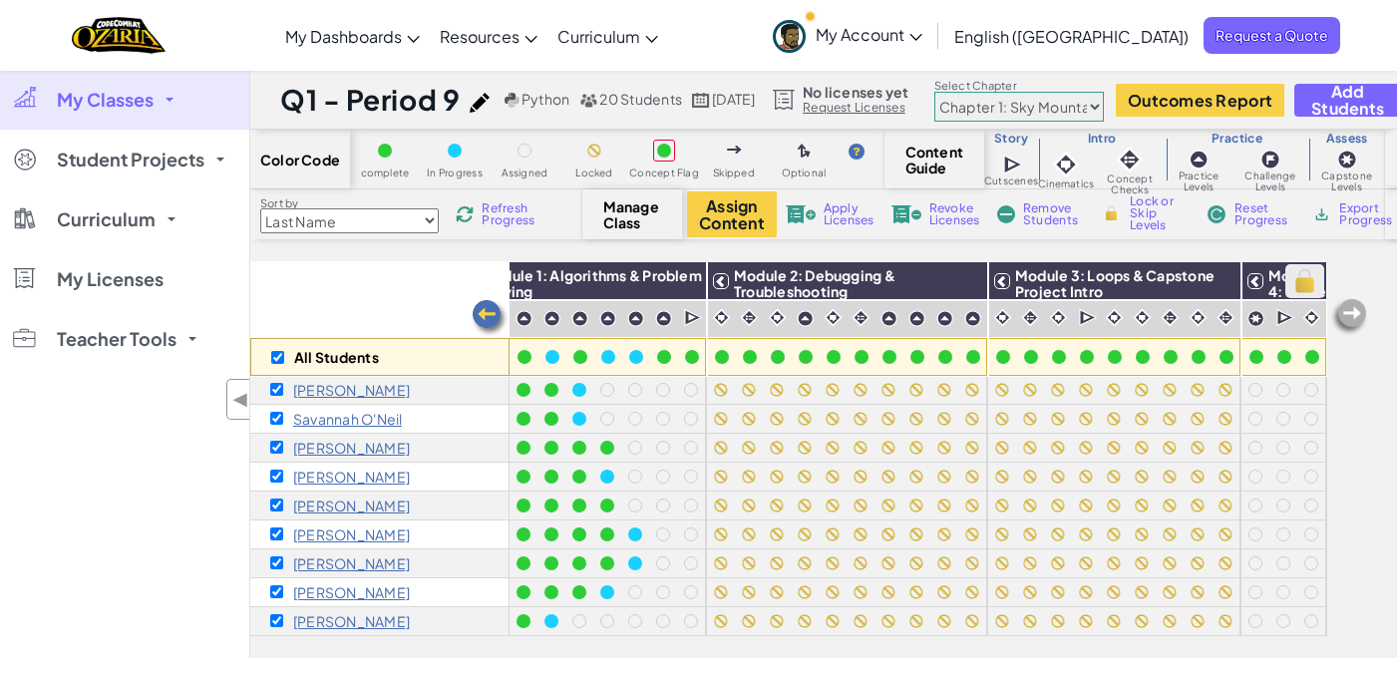
checkbox input "true"
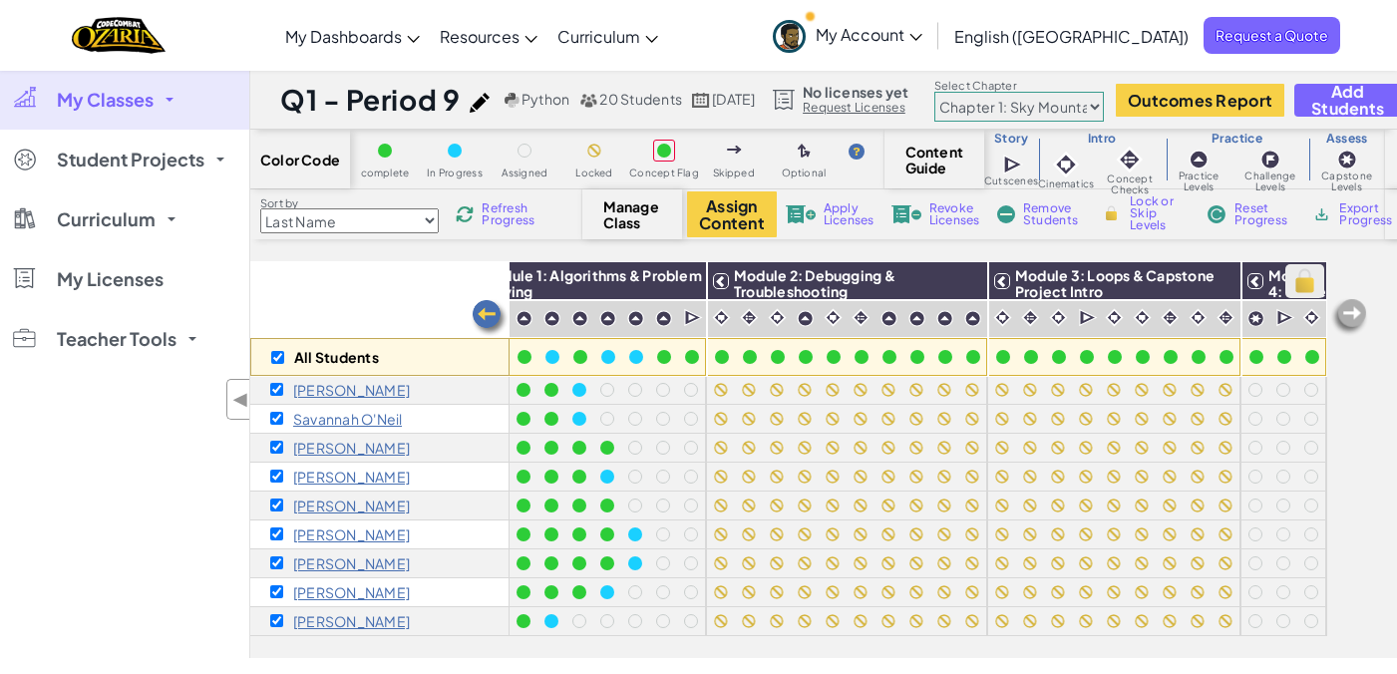
checkbox input "true"
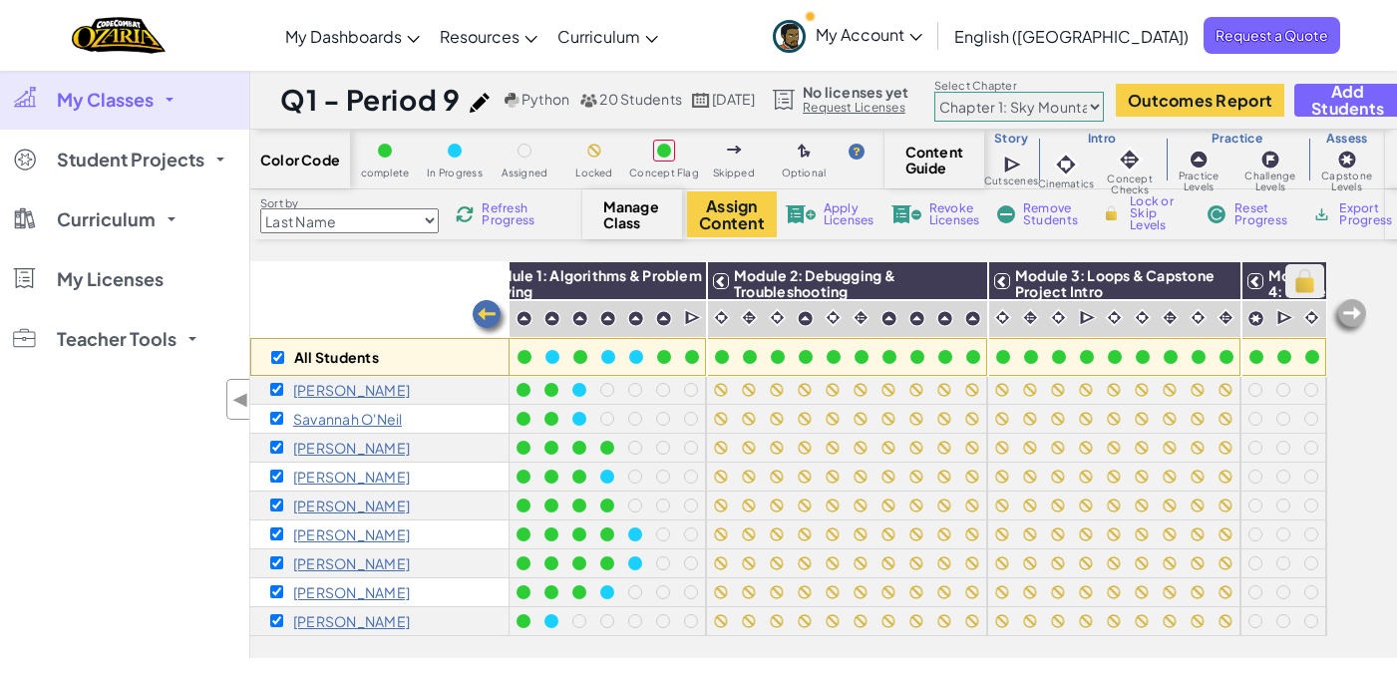
checkbox input "true"
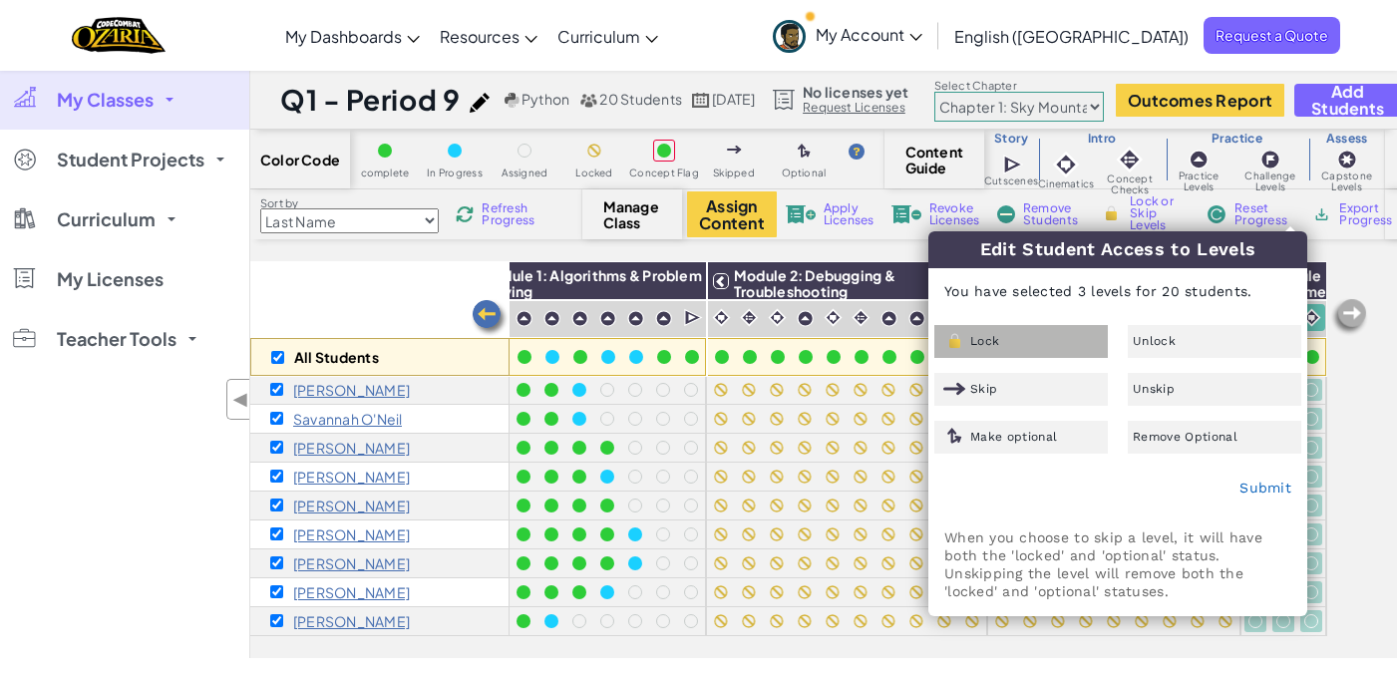
click at [1034, 351] on div "Lock" at bounding box center [1020, 341] width 173 height 33
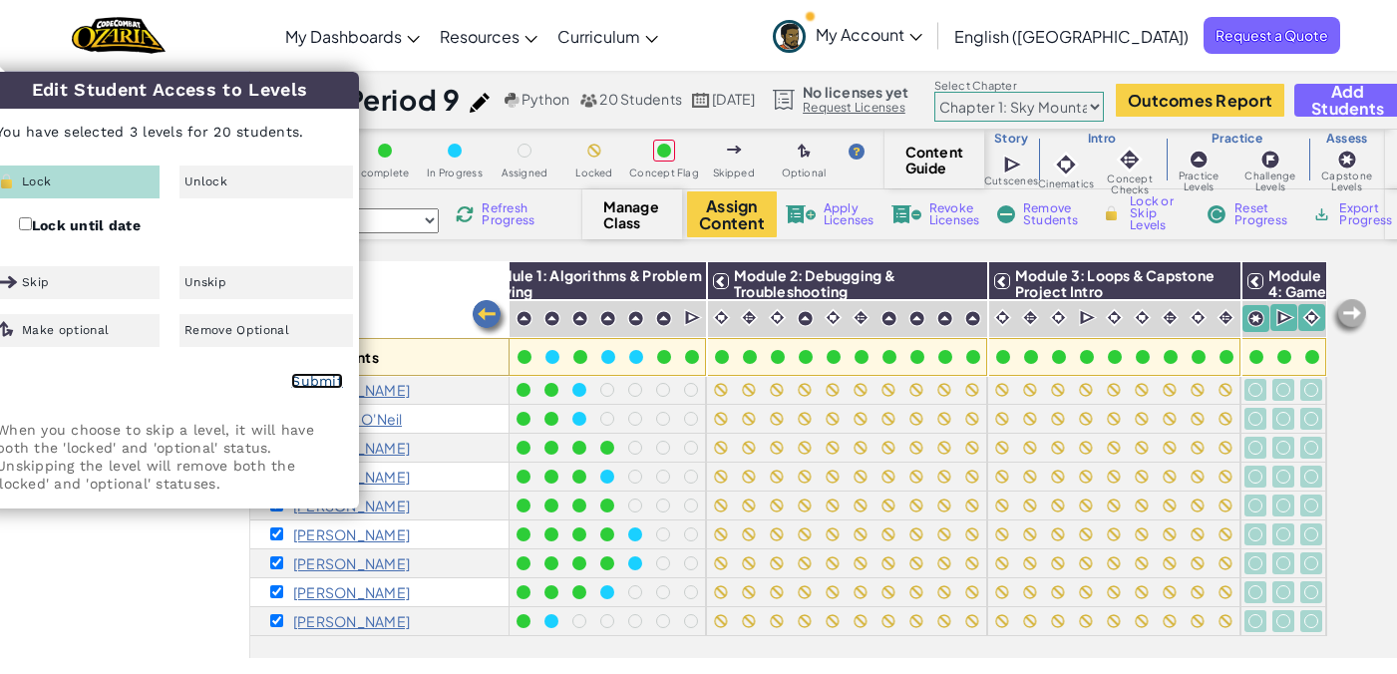
click at [300, 377] on link "Submit" at bounding box center [317, 381] width 52 height 16
checkbox input "false"
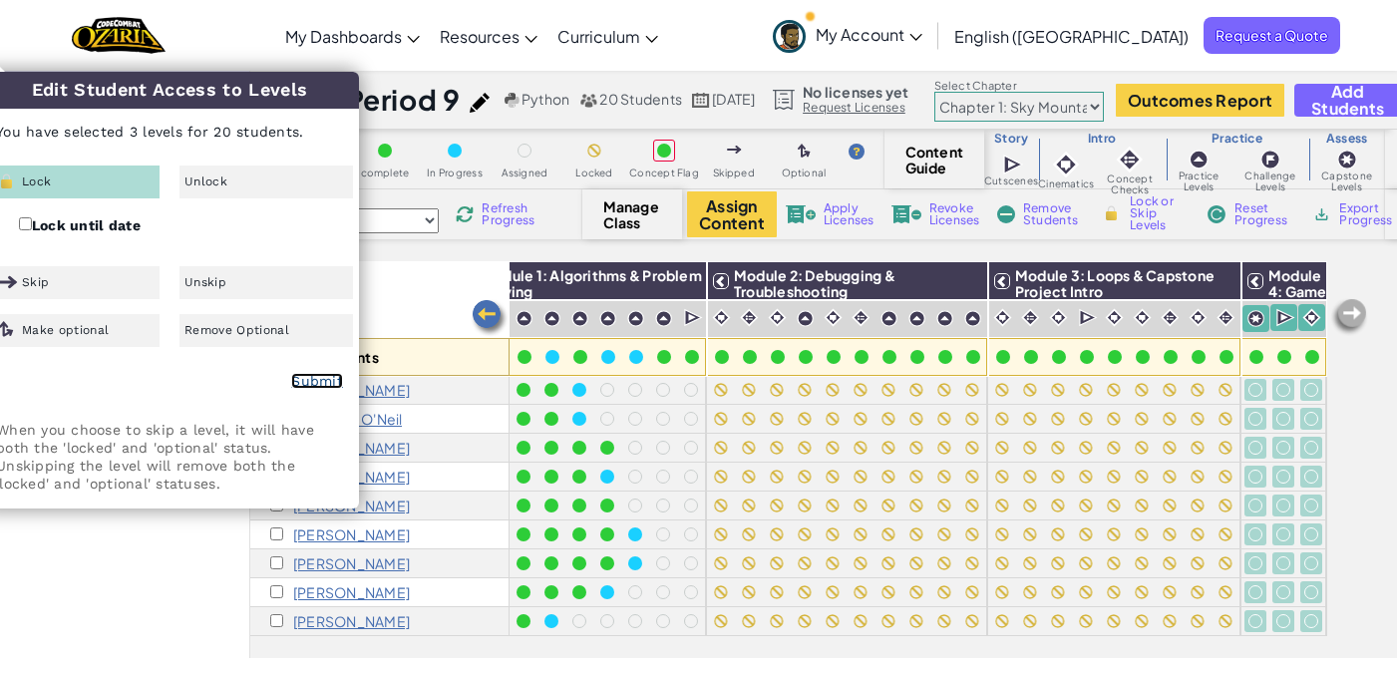
checkbox input "false"
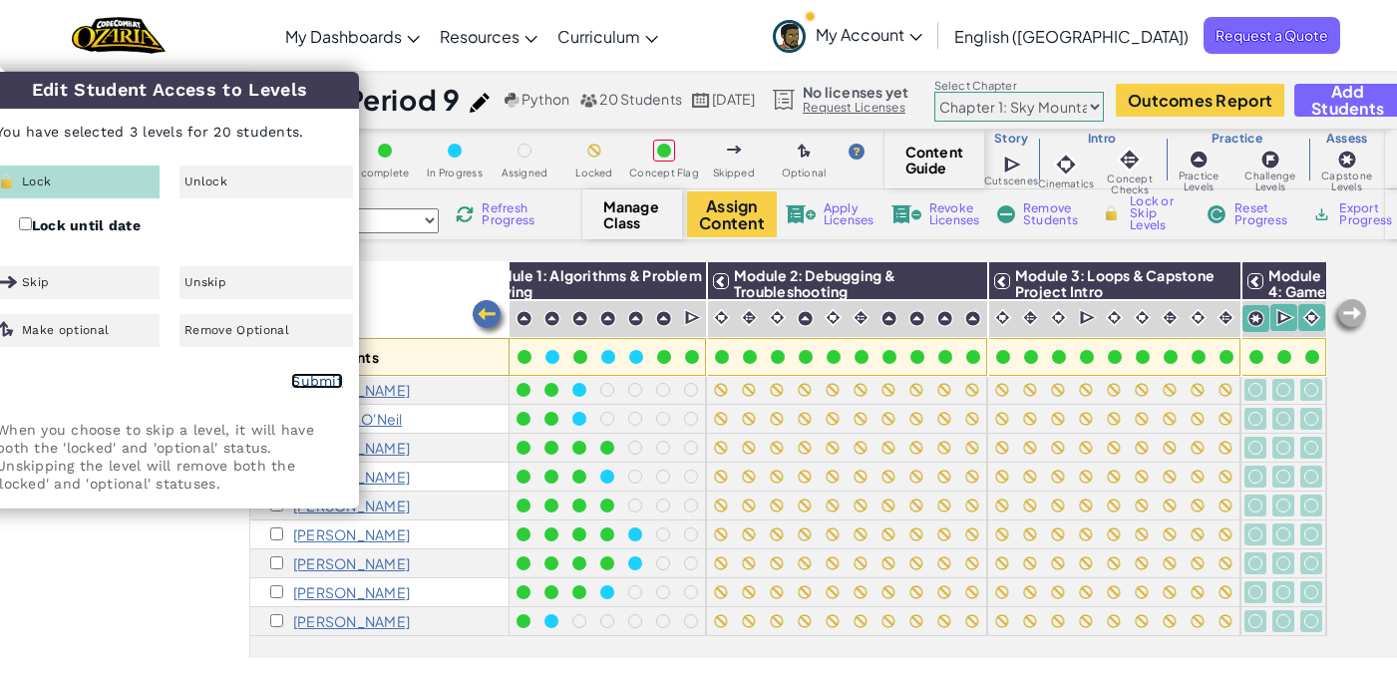
checkbox input "false"
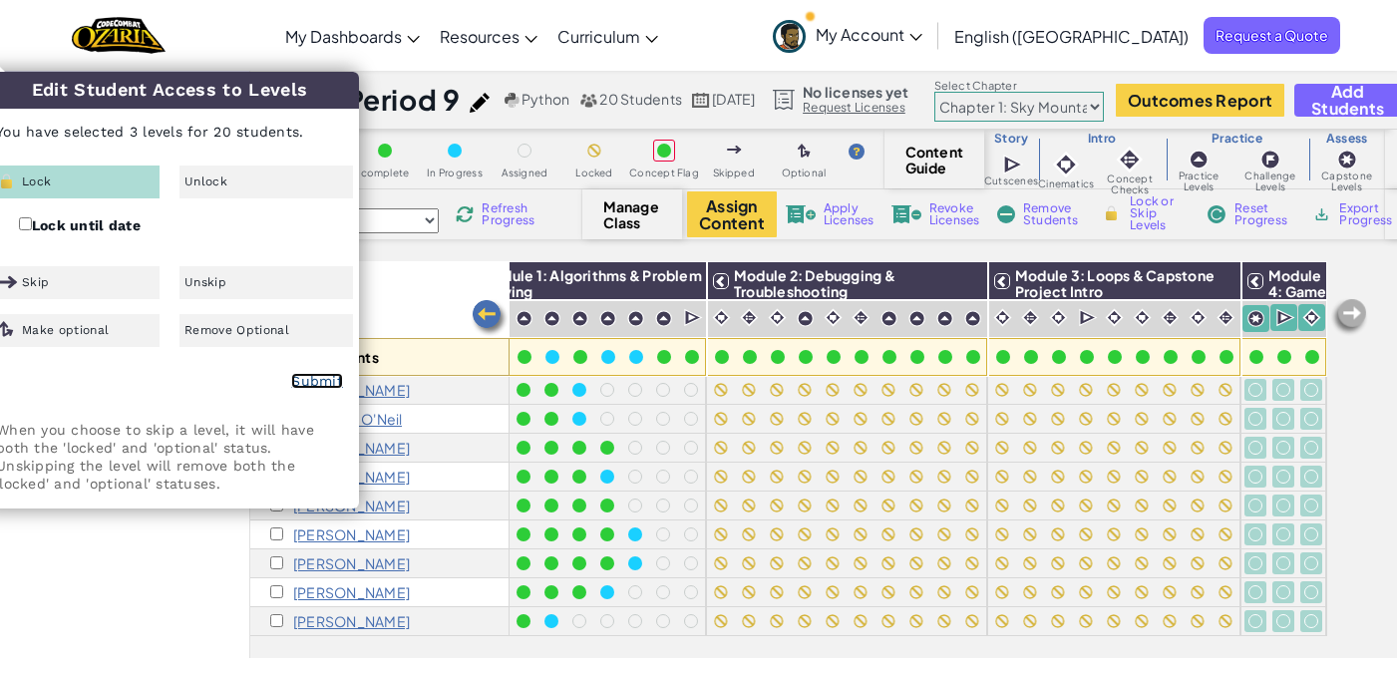
checkbox input "false"
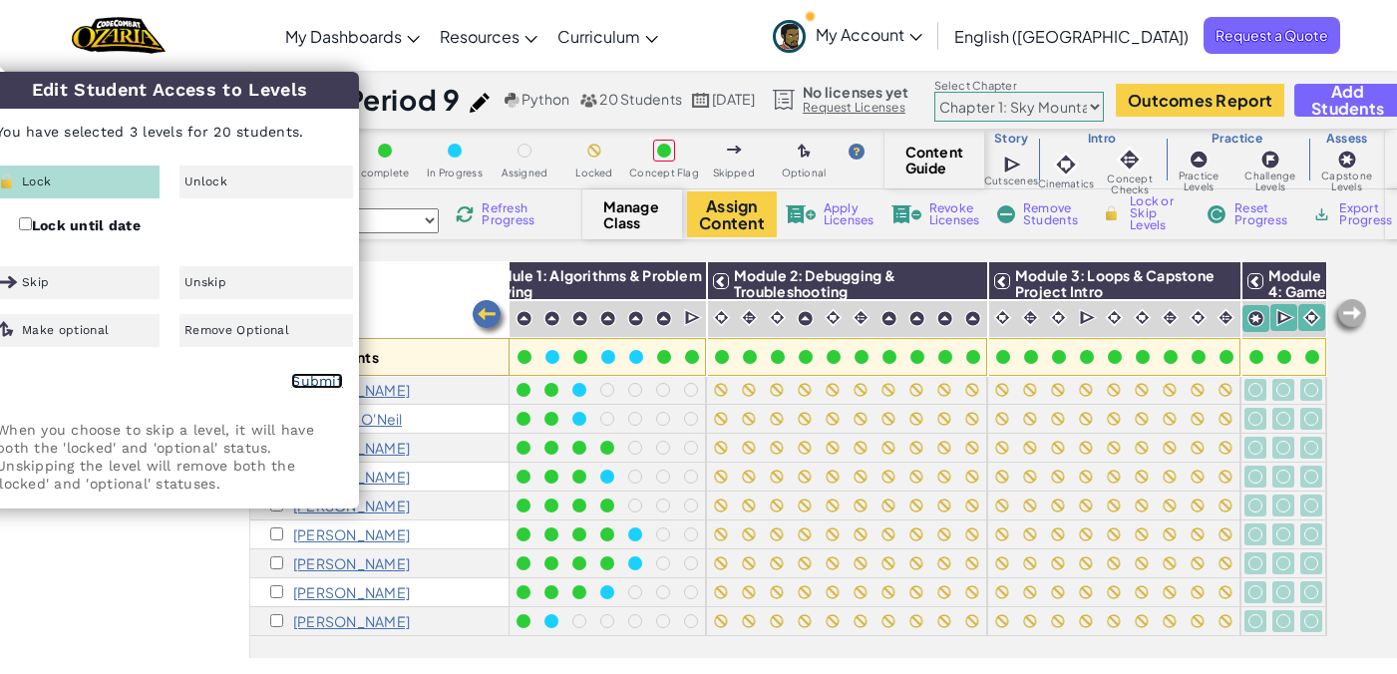
checkbox input "false"
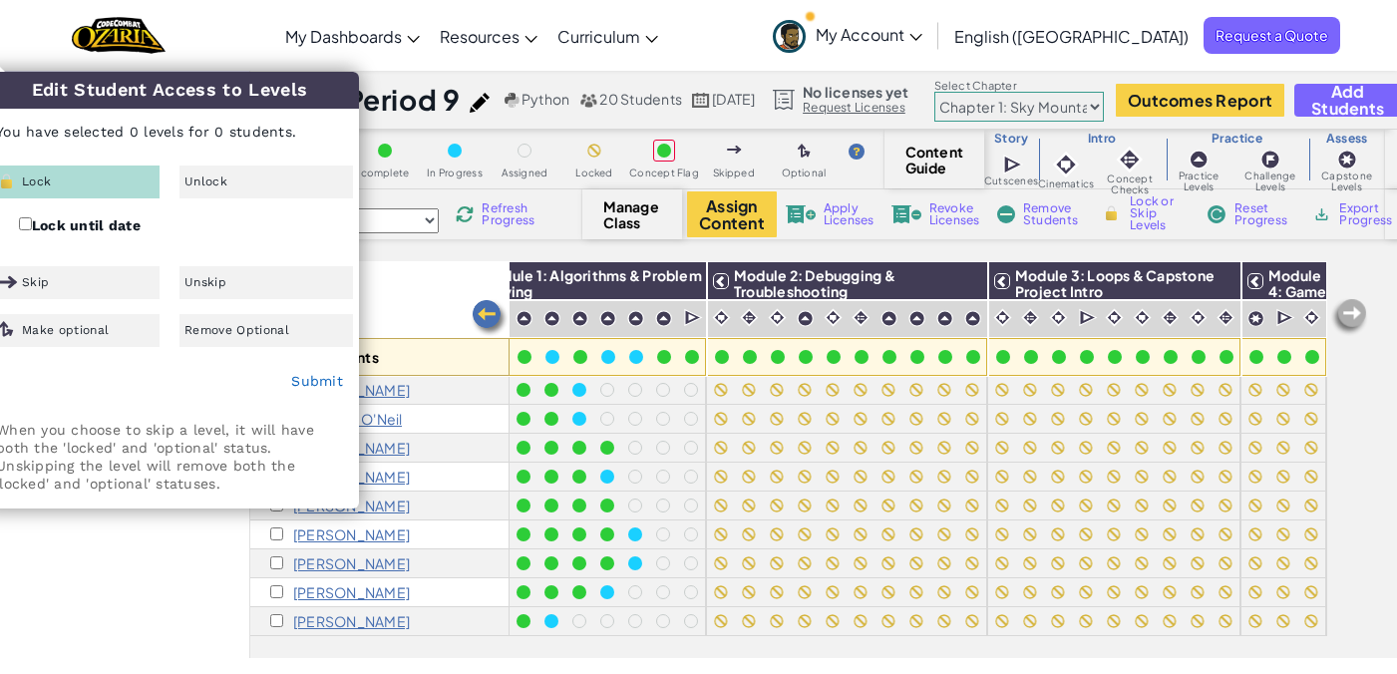
click at [413, 280] on div "All Students" at bounding box center [379, 319] width 259 height 116
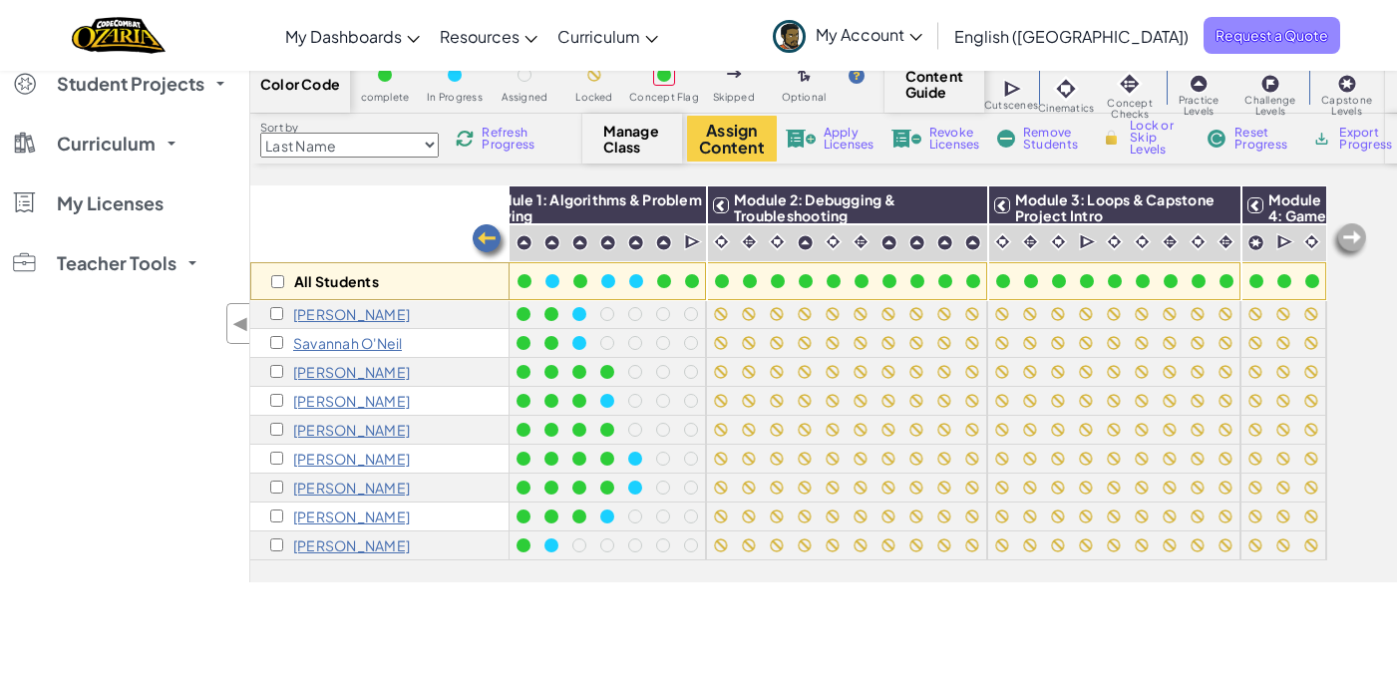
scroll to position [0, 0]
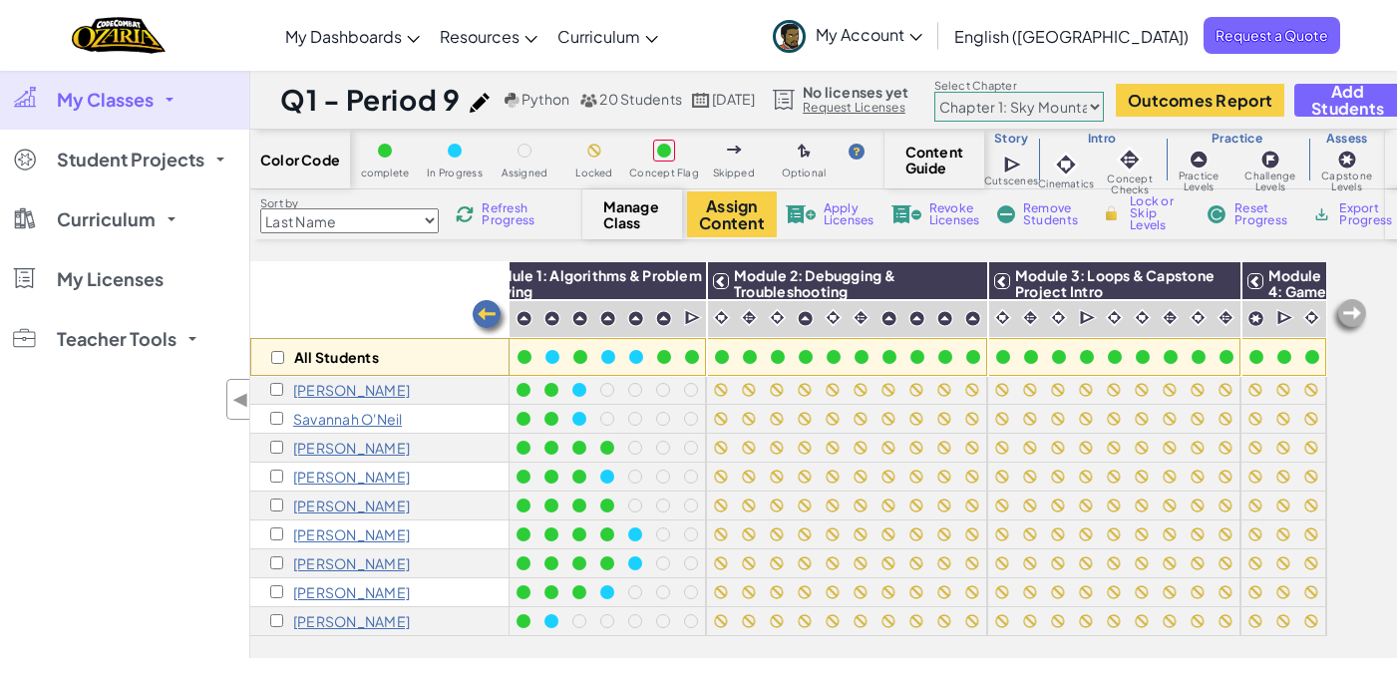
click at [101, 96] on span "My Classes" at bounding box center [105, 100] width 97 height 18
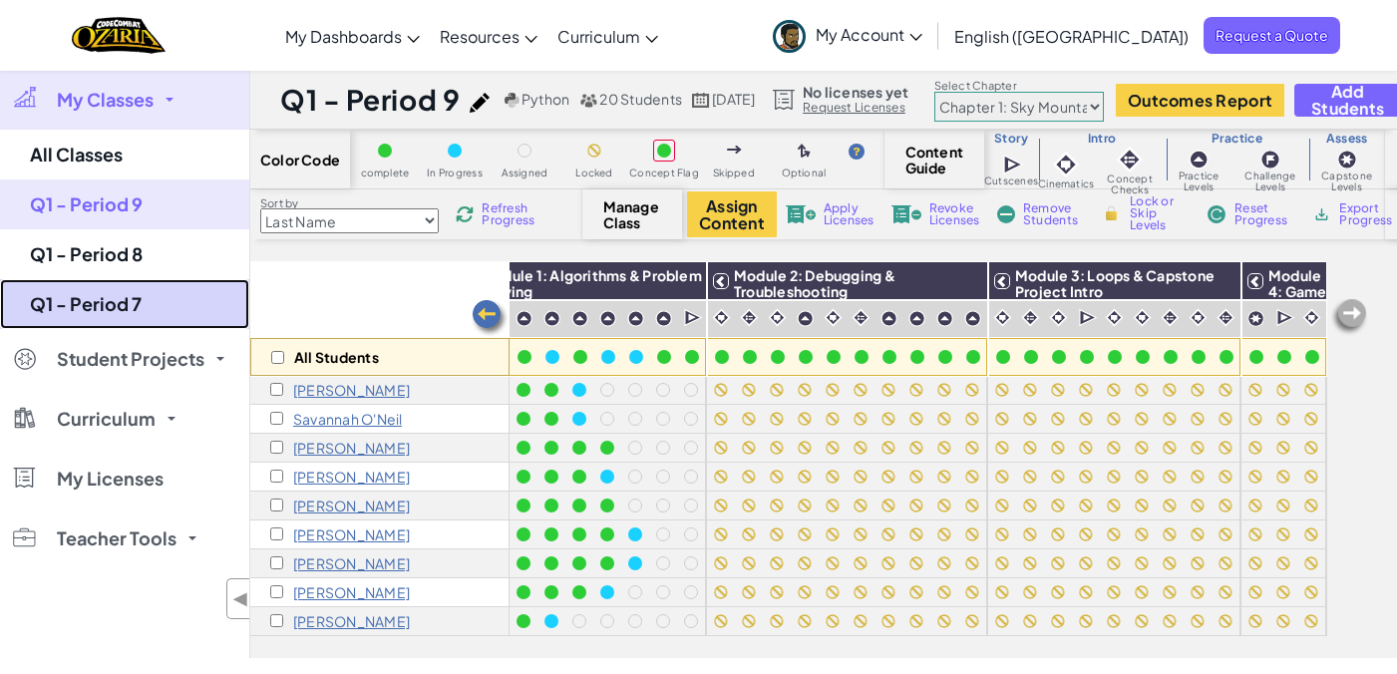
click at [108, 299] on link "Q1 - Period 7" at bounding box center [124, 304] width 249 height 50
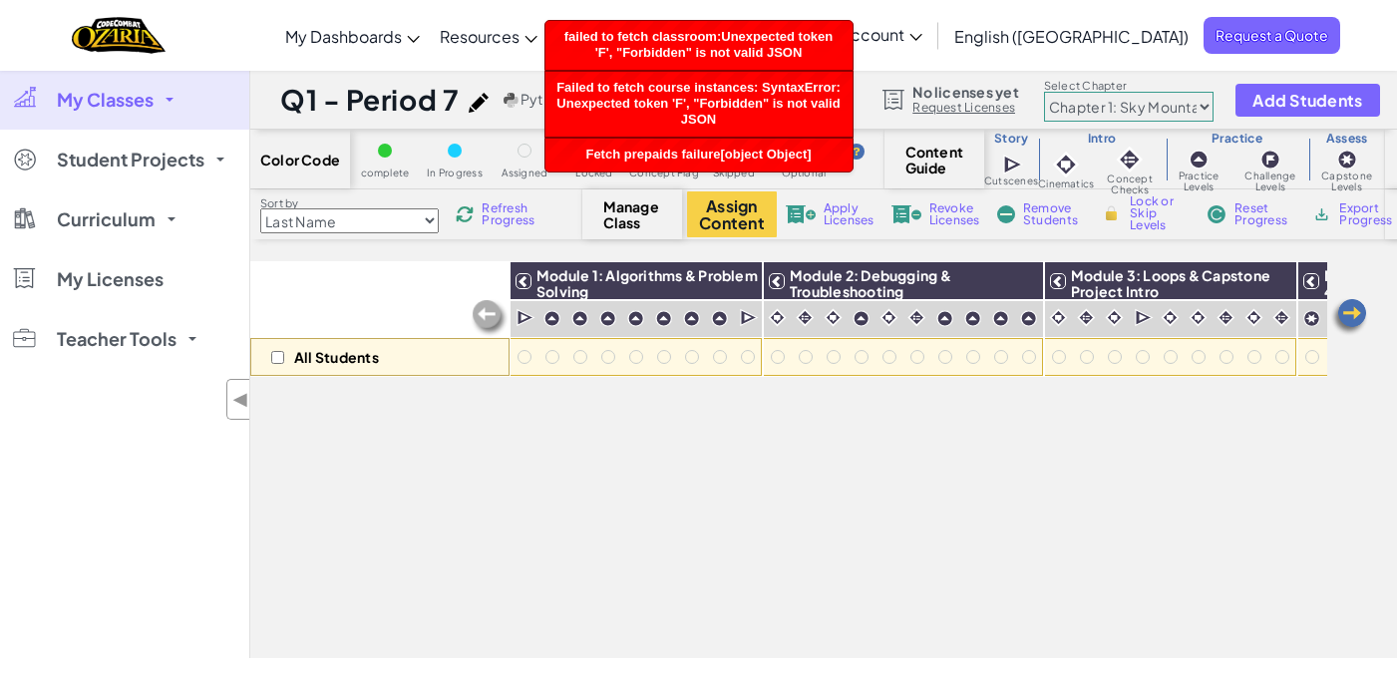
click at [922, 34] on icon at bounding box center [915, 37] width 13 height 7
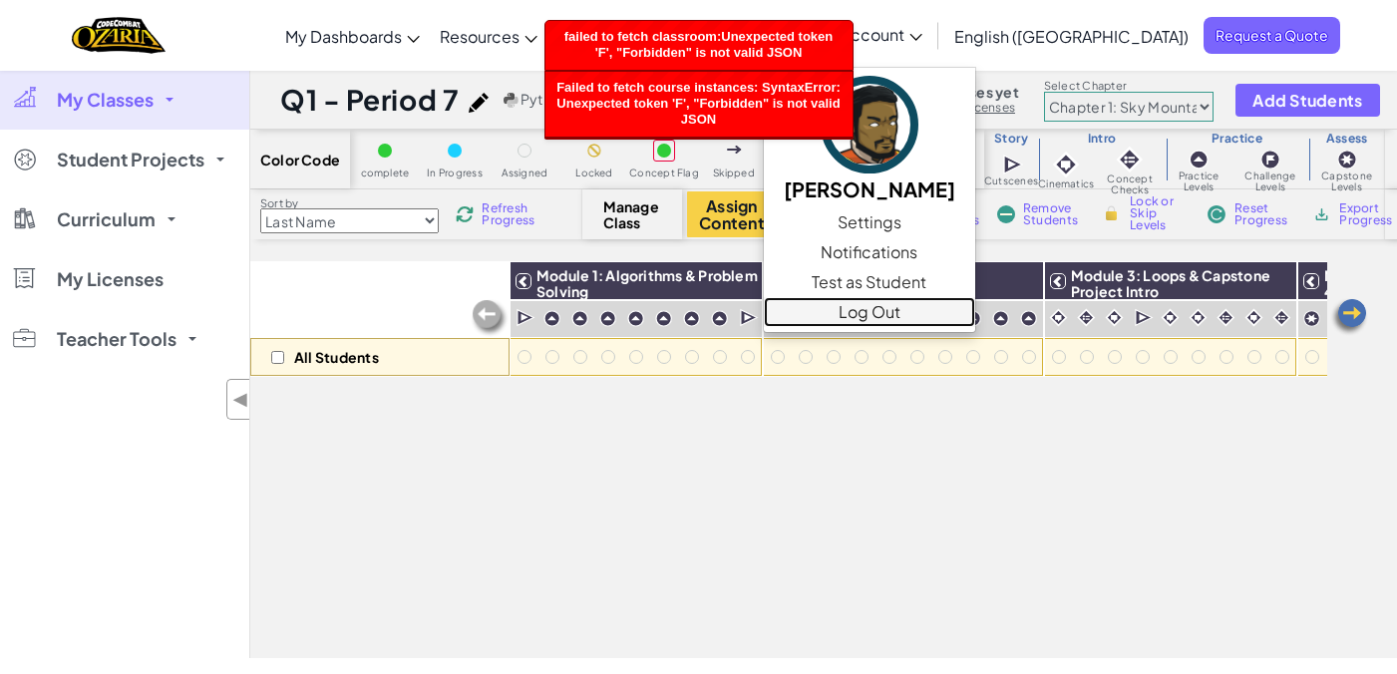
click at [975, 315] on link "Log Out" at bounding box center [869, 312] width 211 height 30
